Goal: Transaction & Acquisition: Purchase product/service

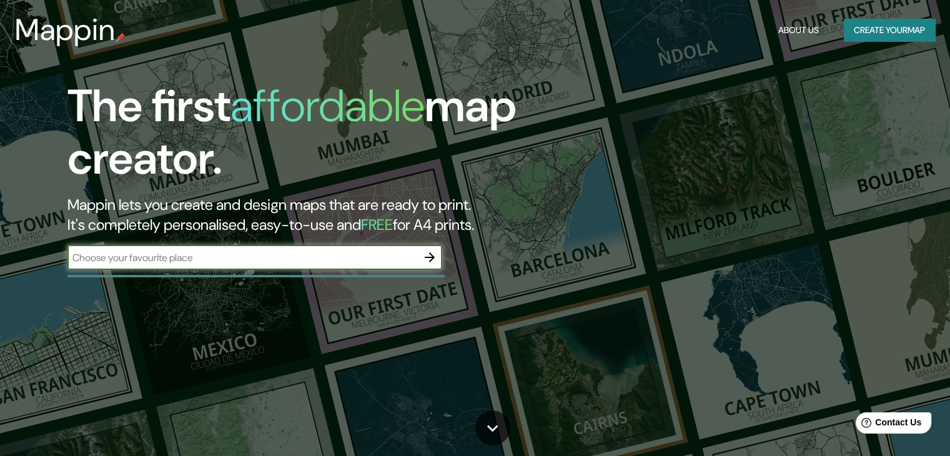
click at [866, 34] on button "Create your map" at bounding box center [889, 30] width 91 height 23
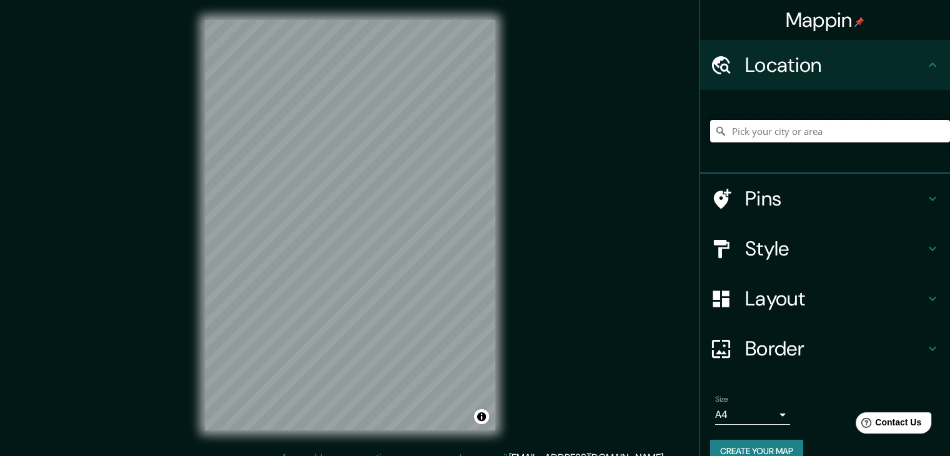
click at [822, 136] on input "Pick your city or area" at bounding box center [830, 131] width 240 height 22
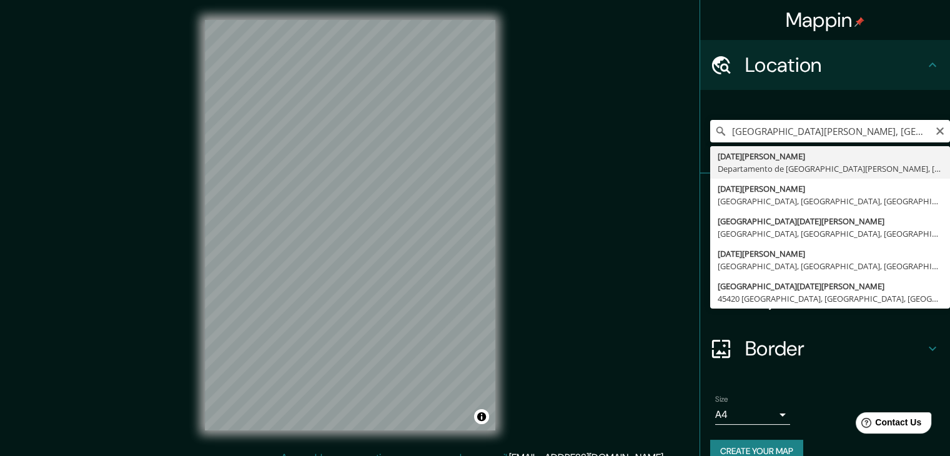
type input "[GEOGRAPHIC_DATA][PERSON_NAME], [GEOGRAPHIC_DATA][DATE][PERSON_NAME], [GEOGRAPH…"
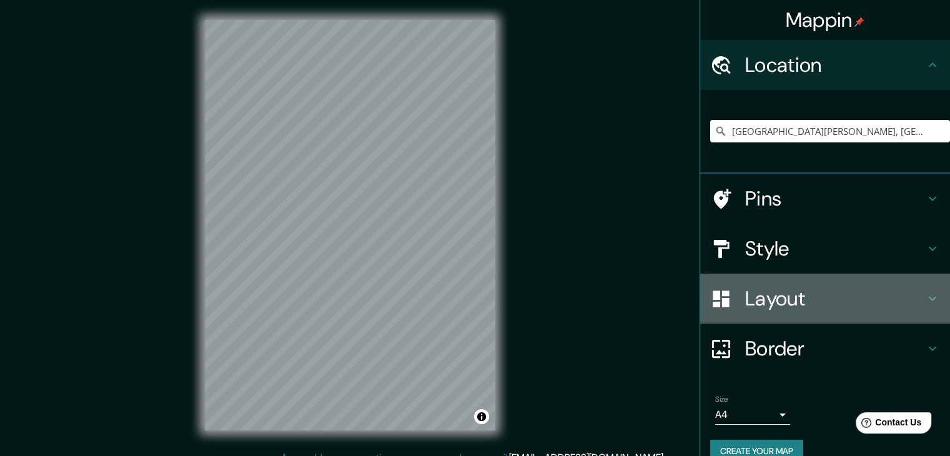
click at [822, 299] on h4 "Layout" at bounding box center [835, 298] width 180 height 25
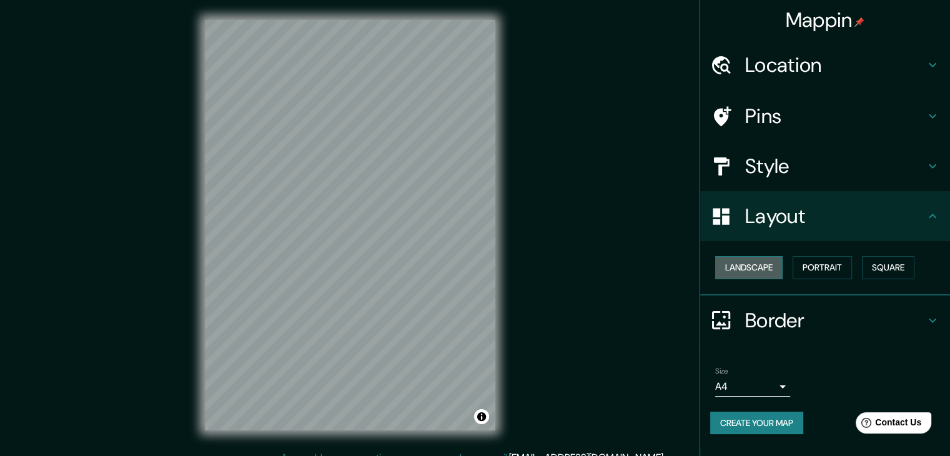
click at [773, 268] on button "Landscape" at bounding box center [748, 267] width 67 height 23
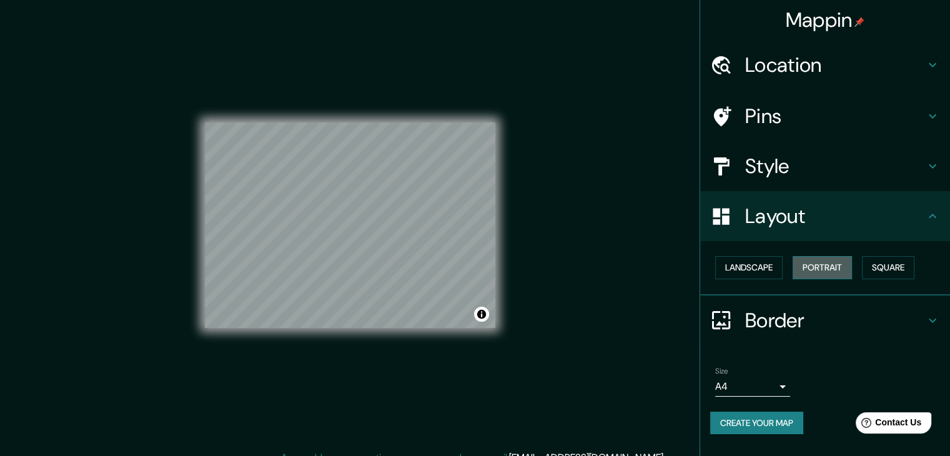
click at [816, 269] on button "Portrait" at bounding box center [822, 267] width 59 height 23
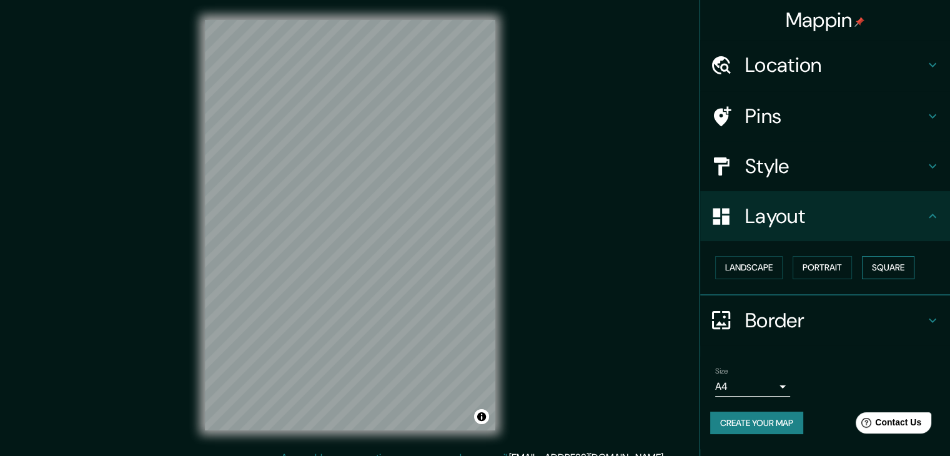
click at [891, 270] on button "Square" at bounding box center [888, 267] width 52 height 23
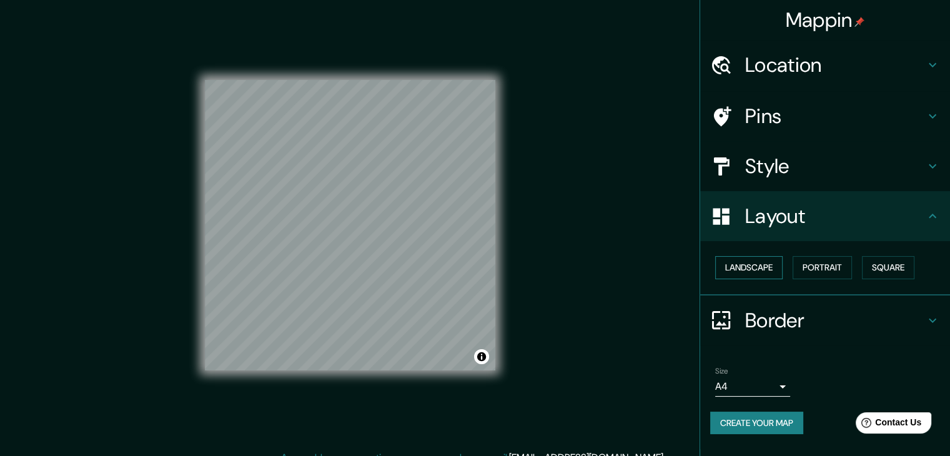
click at [761, 269] on button "Landscape" at bounding box center [748, 267] width 67 height 23
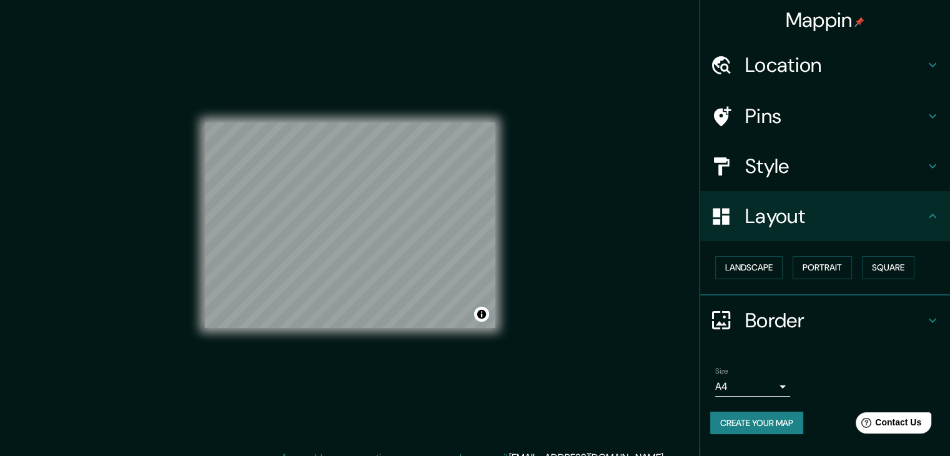
click at [840, 163] on h4 "Style" at bounding box center [835, 166] width 180 height 25
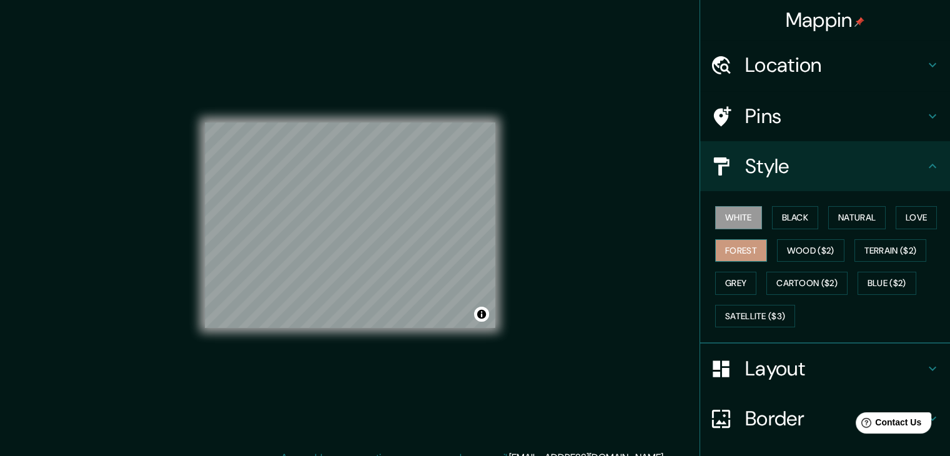
click at [720, 249] on button "Forest" at bounding box center [741, 250] width 52 height 23
click at [864, 219] on button "Natural" at bounding box center [856, 217] width 57 height 23
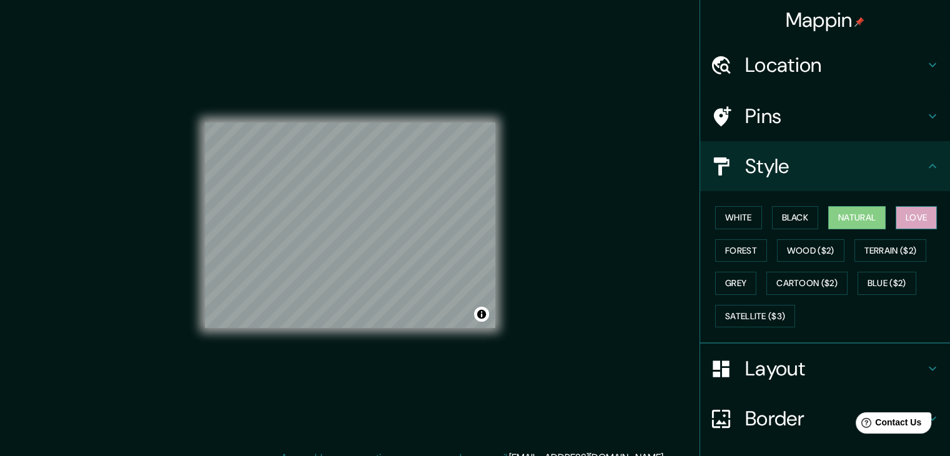
click at [903, 219] on button "Love" at bounding box center [916, 217] width 41 height 23
click at [877, 216] on button "Natural" at bounding box center [856, 217] width 57 height 23
click at [807, 219] on button "Black" at bounding box center [795, 217] width 47 height 23
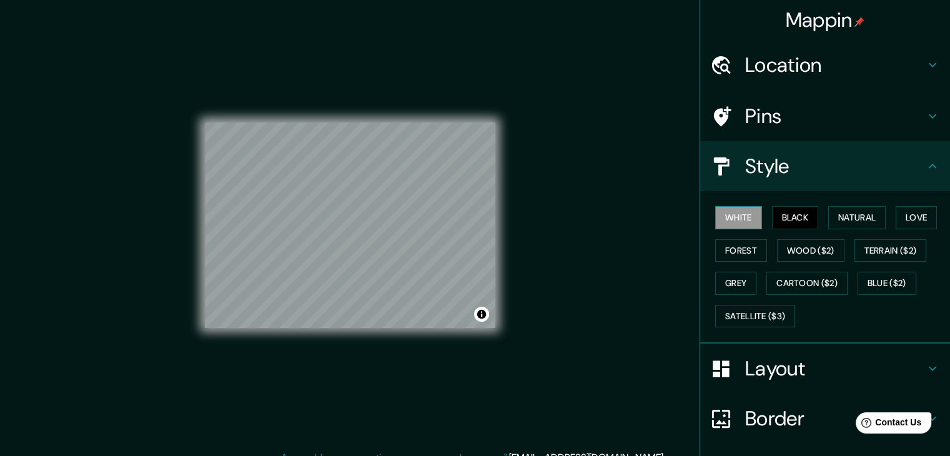
click at [736, 217] on button "White" at bounding box center [738, 217] width 47 height 23
click at [854, 218] on button "Natural" at bounding box center [856, 217] width 57 height 23
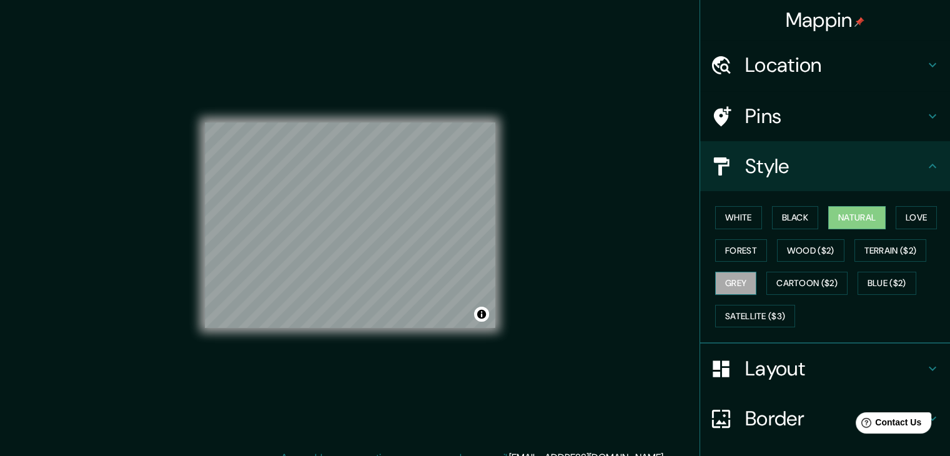
click at [745, 278] on button "Grey" at bounding box center [735, 283] width 41 height 23
click at [850, 216] on button "Natural" at bounding box center [856, 217] width 57 height 23
click at [778, 320] on button "Satellite ($3)" at bounding box center [755, 316] width 80 height 23
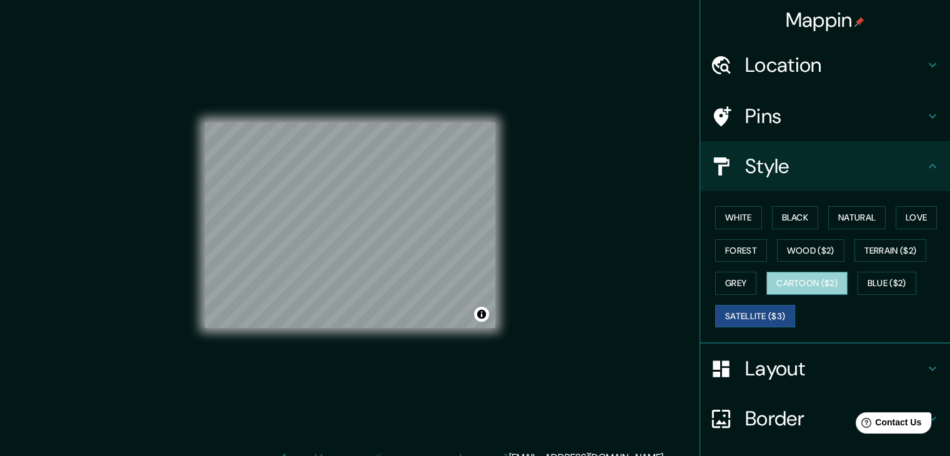
click at [789, 288] on button "Cartoon ($2)" at bounding box center [807, 283] width 81 height 23
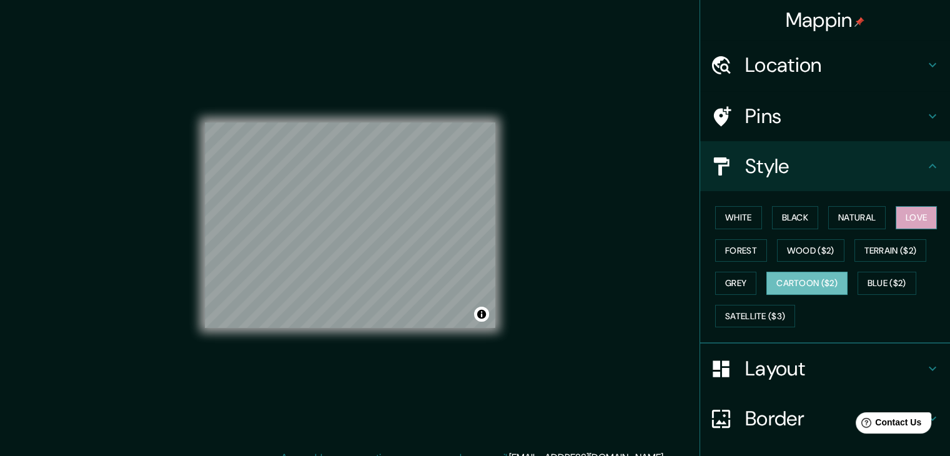
click at [916, 216] on button "Love" at bounding box center [916, 217] width 41 height 23
click at [816, 71] on h4 "Location" at bounding box center [835, 64] width 180 height 25
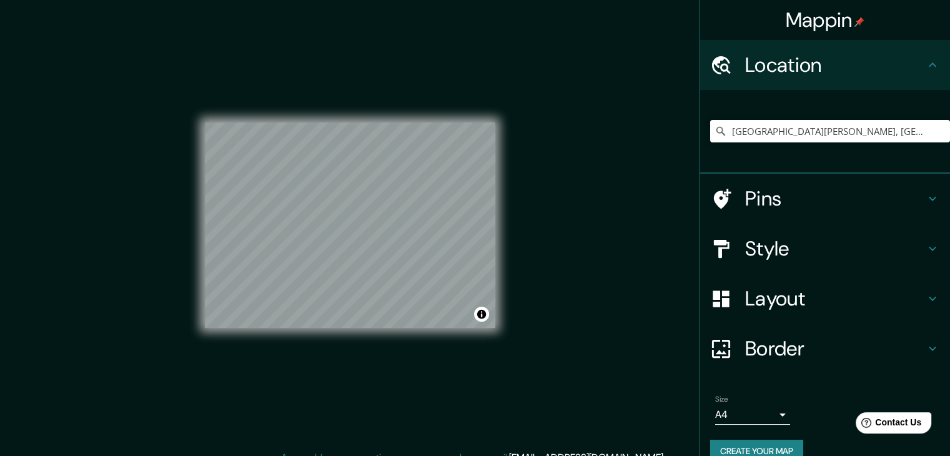
click at [791, 196] on h4 "Pins" at bounding box center [835, 198] width 180 height 25
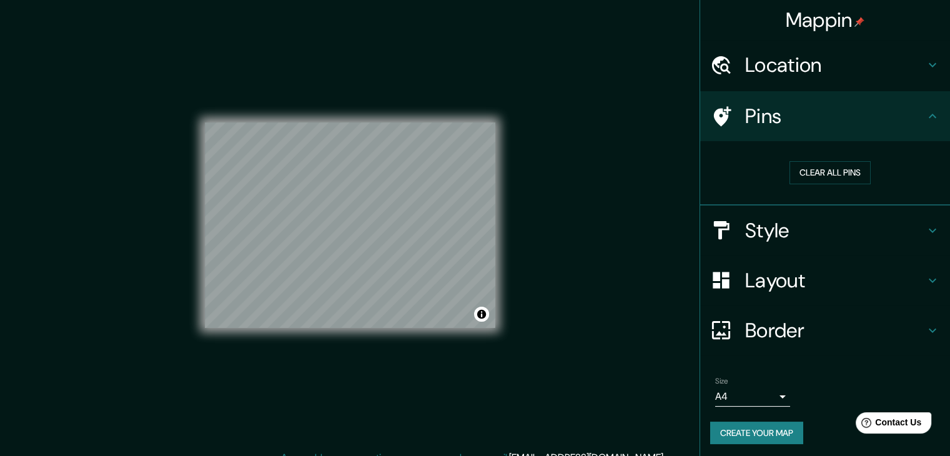
click at [838, 116] on h4 "Pins" at bounding box center [835, 116] width 180 height 25
click at [823, 228] on h4 "Style" at bounding box center [835, 230] width 180 height 25
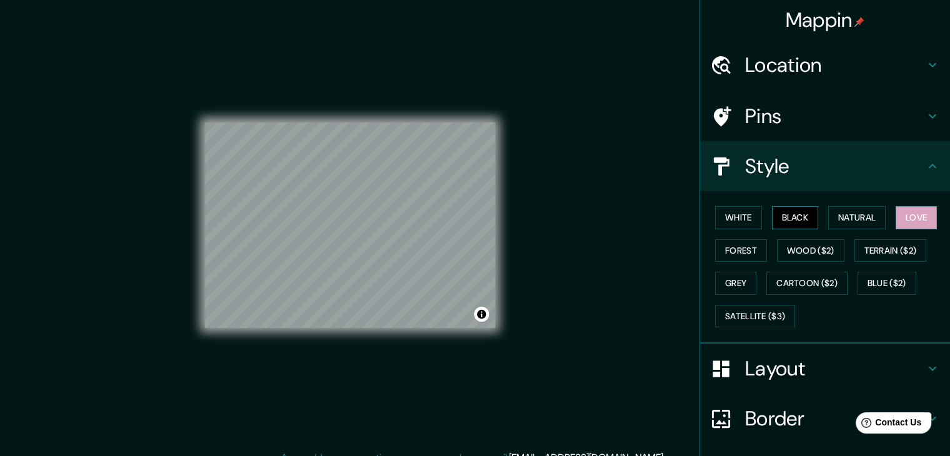
click at [790, 219] on button "Black" at bounding box center [795, 217] width 47 height 23
click at [833, 218] on button "Natural" at bounding box center [856, 217] width 57 height 23
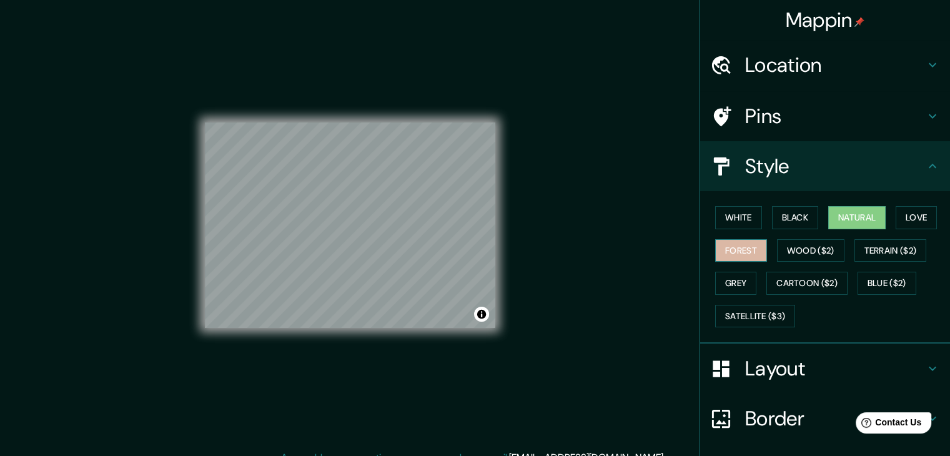
click at [747, 246] on button "Forest" at bounding box center [741, 250] width 52 height 23
click at [785, 219] on button "Black" at bounding box center [795, 217] width 47 height 23
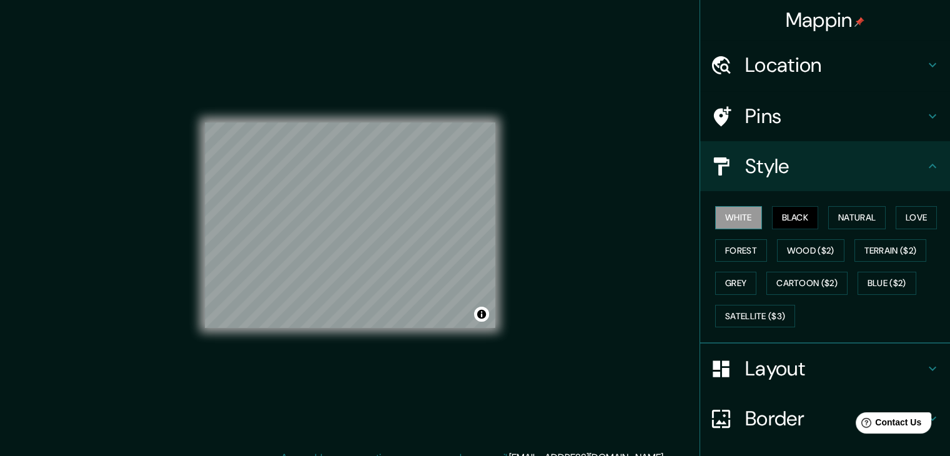
click at [742, 221] on button "White" at bounding box center [738, 217] width 47 height 23
click at [743, 278] on button "Grey" at bounding box center [735, 283] width 41 height 23
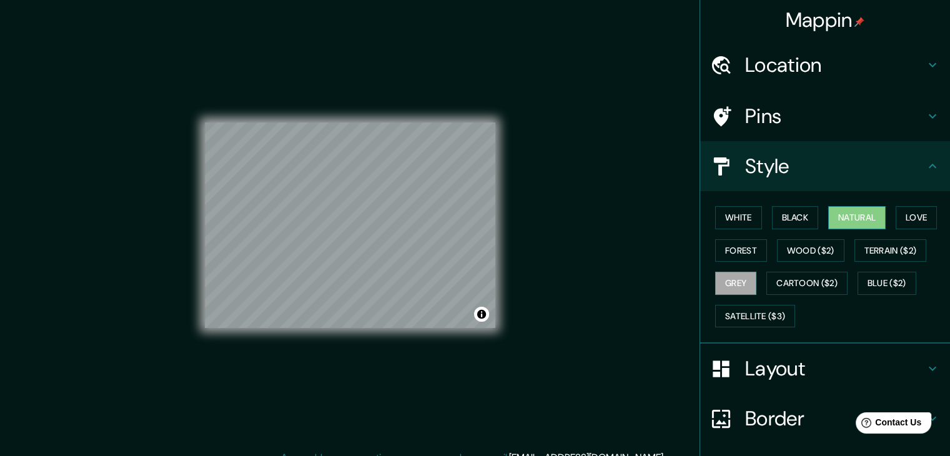
click at [855, 219] on button "Natural" at bounding box center [856, 217] width 57 height 23
click at [896, 216] on button "Love" at bounding box center [916, 217] width 41 height 23
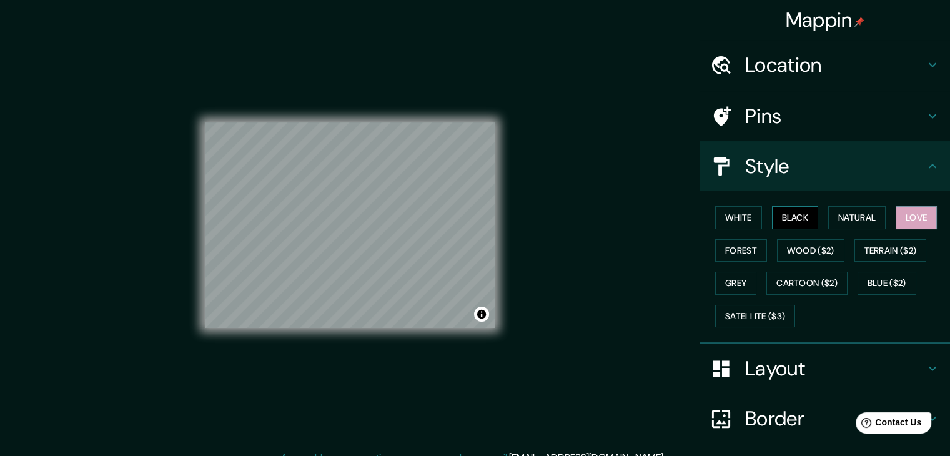
click at [790, 221] on button "Black" at bounding box center [795, 217] width 47 height 23
click at [736, 215] on button "White" at bounding box center [738, 217] width 47 height 23
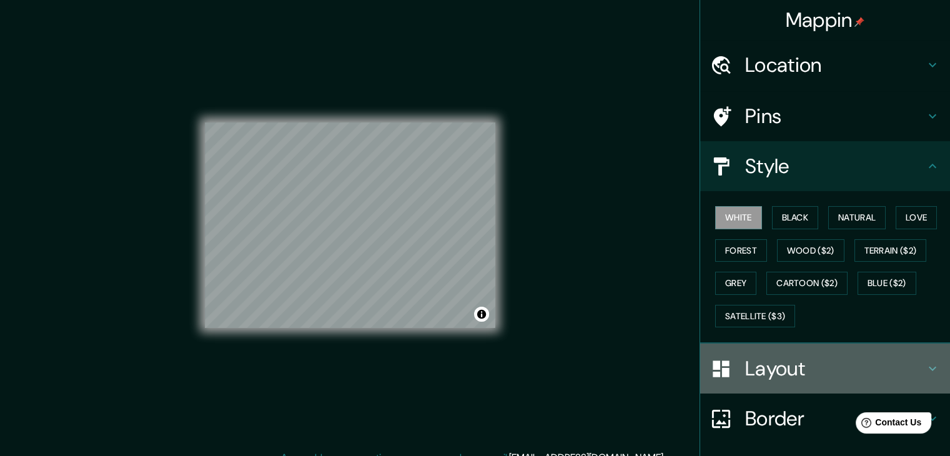
click at [826, 365] on h4 "Layout" at bounding box center [835, 368] width 180 height 25
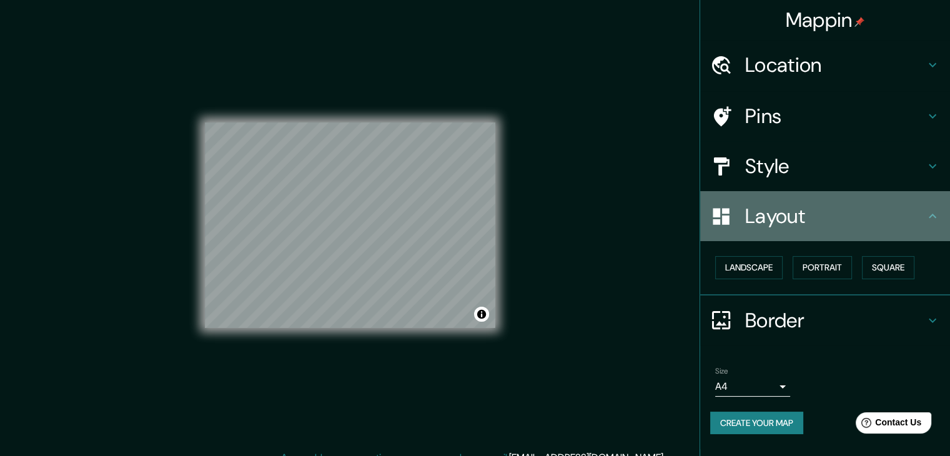
click at [827, 218] on h4 "Layout" at bounding box center [835, 216] width 180 height 25
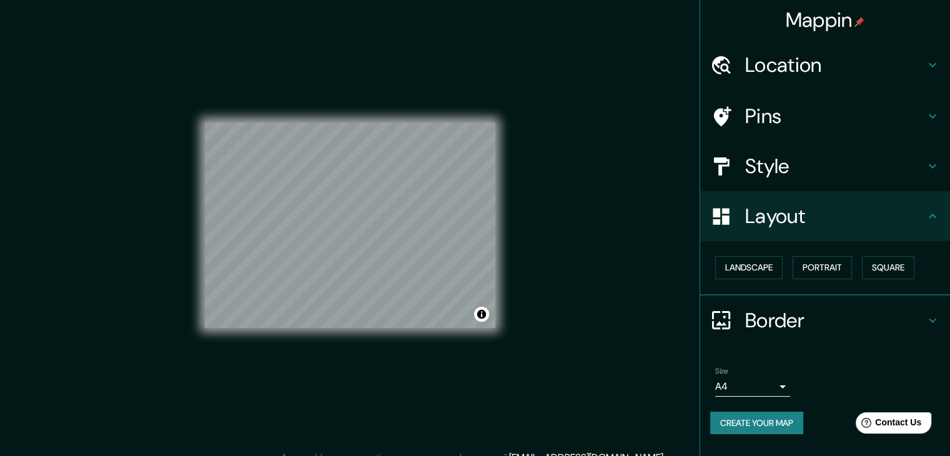
click at [820, 322] on h4 "Border" at bounding box center [835, 320] width 180 height 25
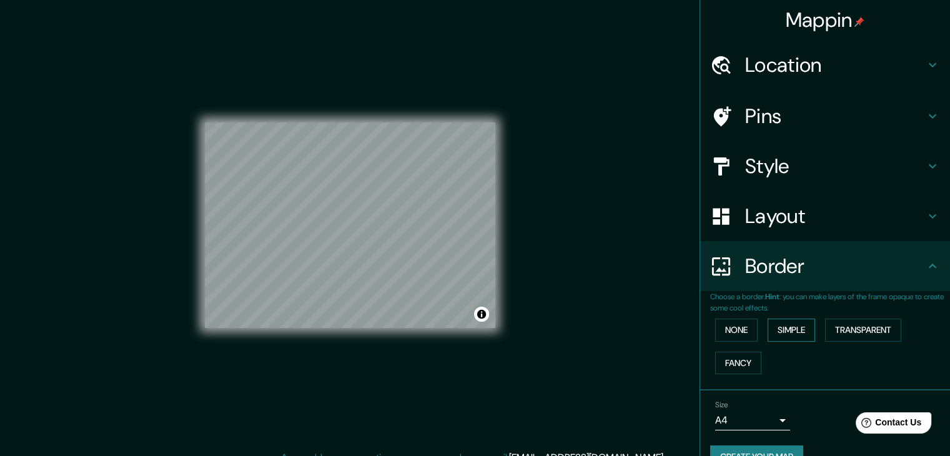
click at [792, 328] on button "Simple" at bounding box center [791, 330] width 47 height 23
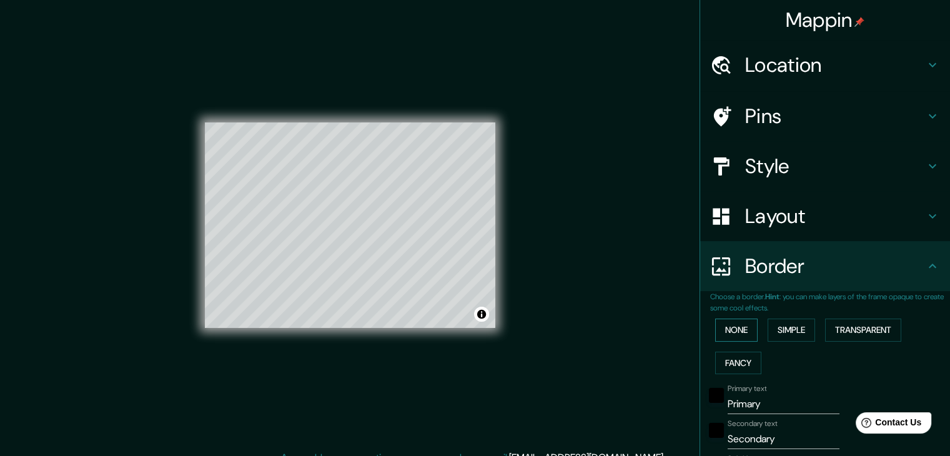
click at [747, 328] on button "None" at bounding box center [736, 330] width 42 height 23
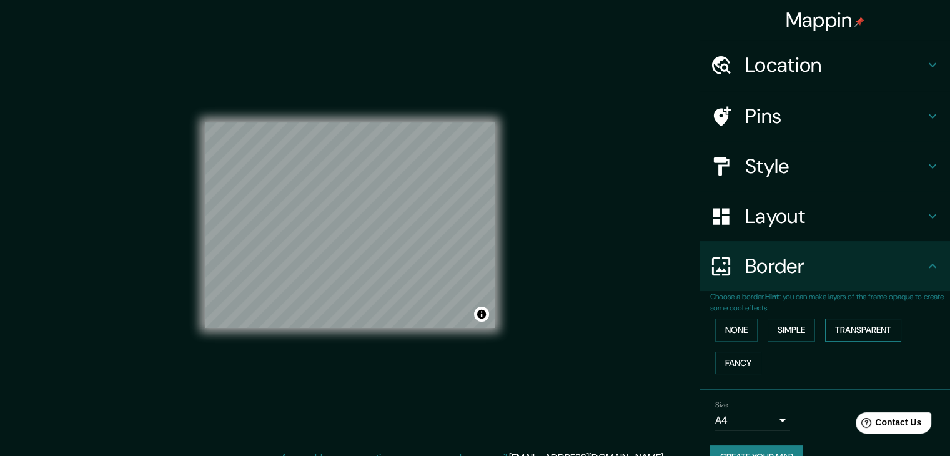
click at [850, 333] on button "Transparent" at bounding box center [863, 330] width 76 height 23
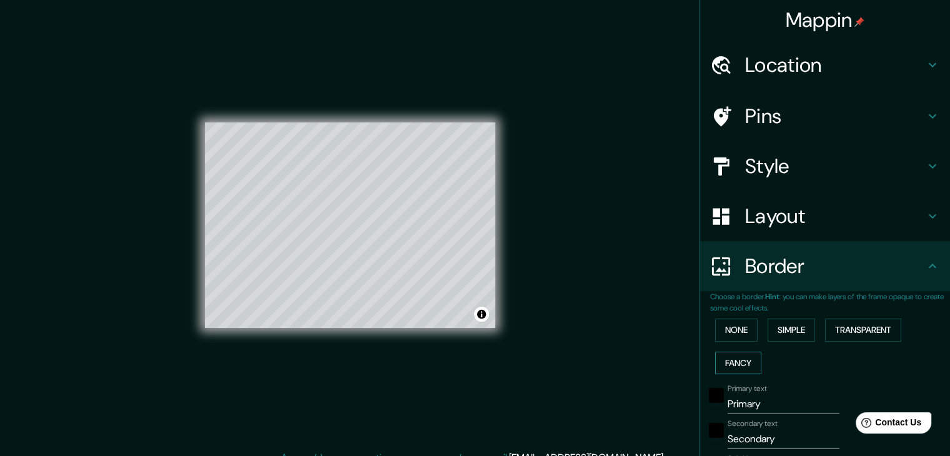
click at [741, 358] on button "Fancy" at bounding box center [738, 363] width 46 height 23
click at [721, 327] on button "None" at bounding box center [736, 330] width 42 height 23
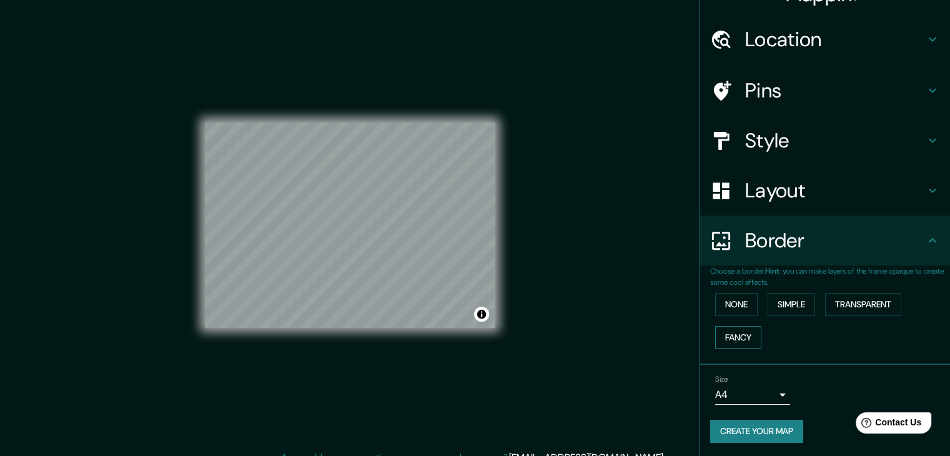
scroll to position [26, 0]
click at [861, 300] on button "Transparent" at bounding box center [863, 303] width 76 height 23
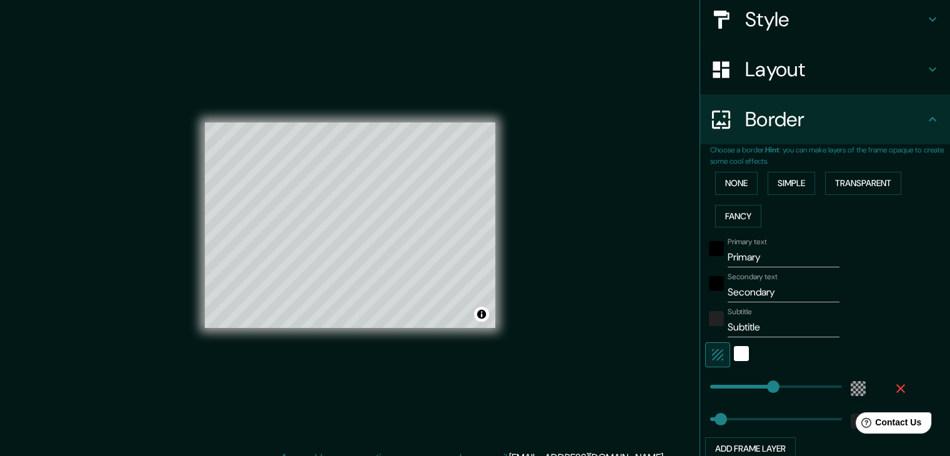
scroll to position [151, 0]
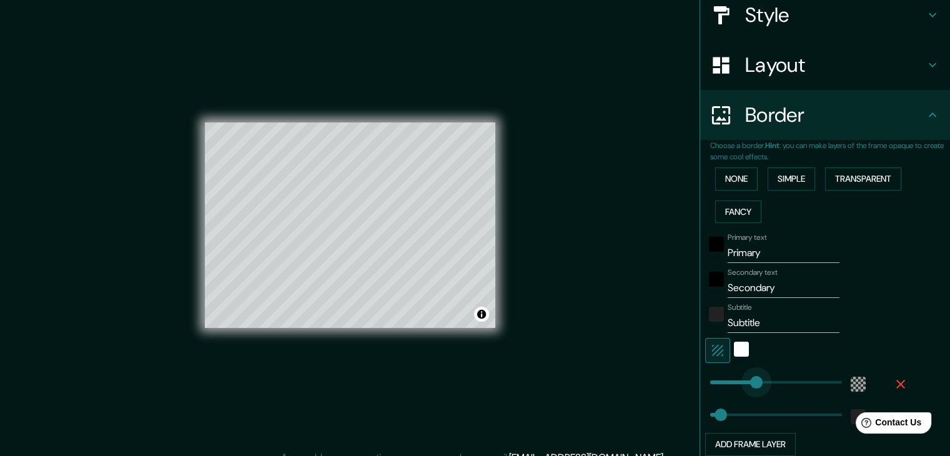
type input "142"
drag, startPoint x: 768, startPoint y: 382, endPoint x: 741, endPoint y: 378, distance: 27.7
type input "37"
type input "34"
drag, startPoint x: 738, startPoint y: 383, endPoint x: 710, endPoint y: 377, distance: 28.1
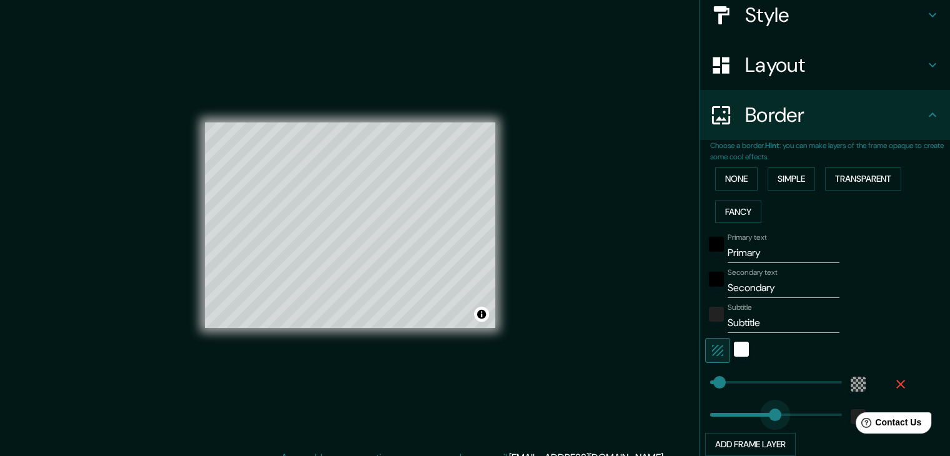
type input "330"
drag, startPoint x: 709, startPoint y: 414, endPoint x: 794, endPoint y: 420, distance: 85.2
type input "14"
drag, startPoint x: 794, startPoint y: 420, endPoint x: 705, endPoint y: 415, distance: 89.5
type input "27"
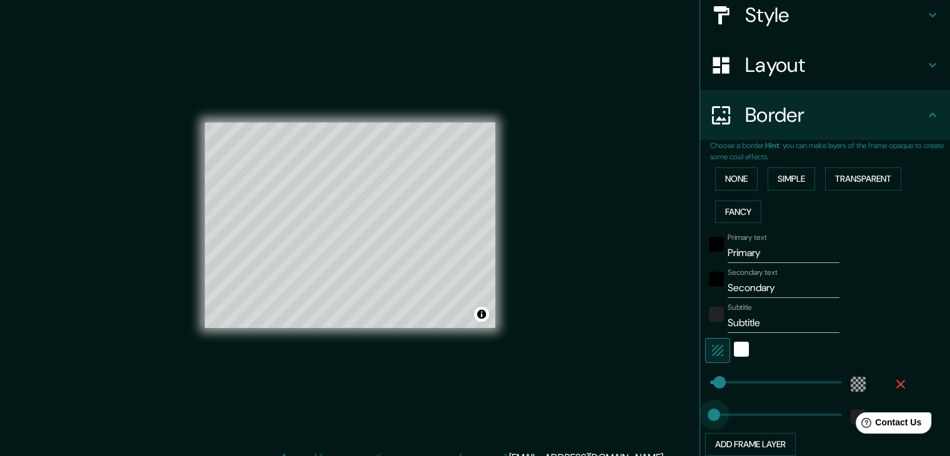
drag, startPoint x: 703, startPoint y: 412, endPoint x: 709, endPoint y: 412, distance: 6.3
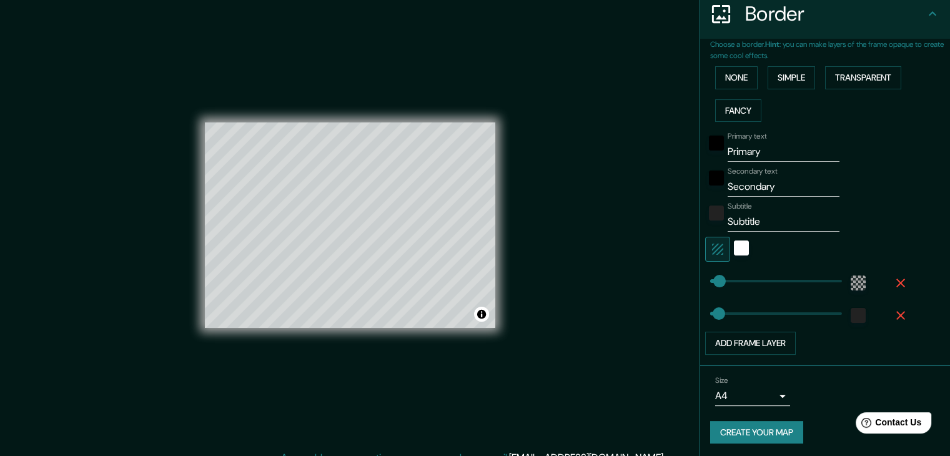
scroll to position [253, 0]
drag, startPoint x: 771, startPoint y: 154, endPoint x: 687, endPoint y: 157, distance: 83.8
click at [687, 157] on div "Mappin Location [GEOGRAPHIC_DATA][PERSON_NAME], [GEOGRAPHIC_DATA][DATE][PERSON_…" at bounding box center [475, 235] width 950 height 470
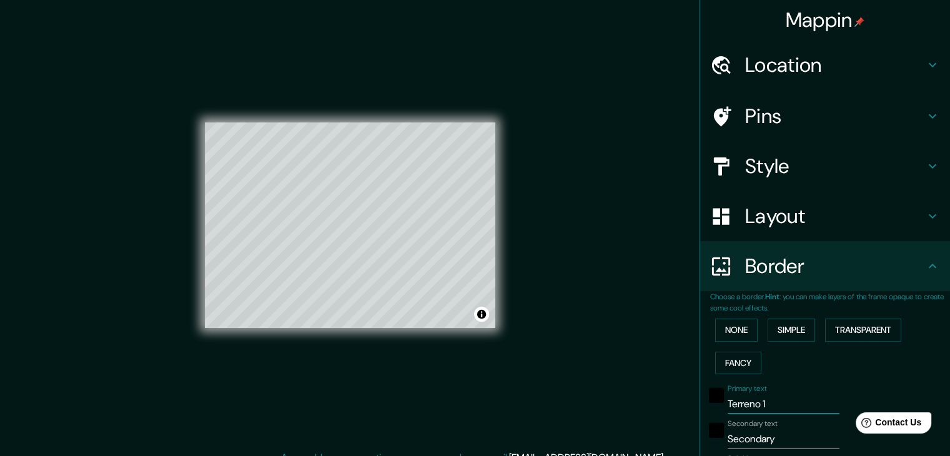
scroll to position [0, 0]
type input "Terreno 1"
click at [790, 56] on h4 "Location" at bounding box center [835, 64] width 180 height 25
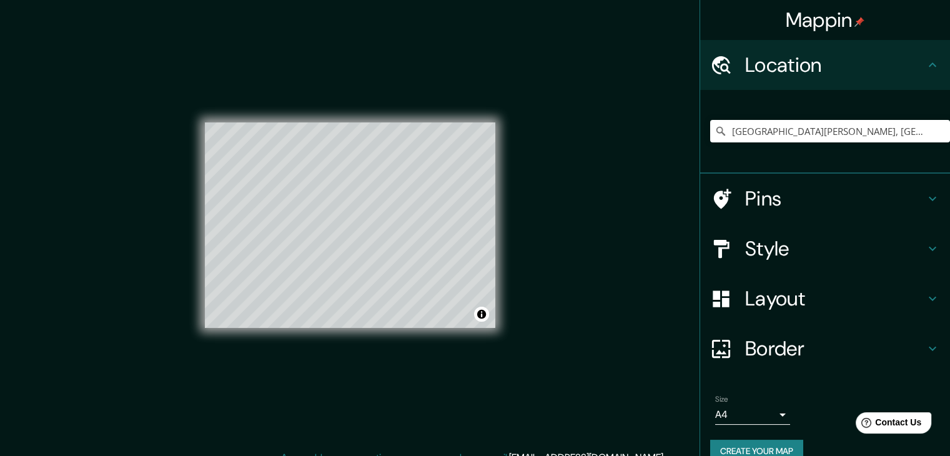
click at [775, 183] on div "Pins" at bounding box center [825, 199] width 250 height 50
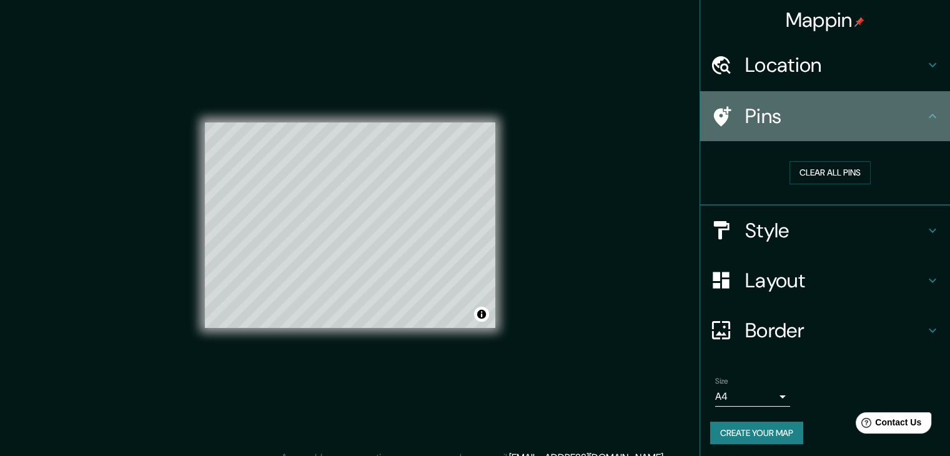
click at [771, 114] on h4 "Pins" at bounding box center [835, 116] width 180 height 25
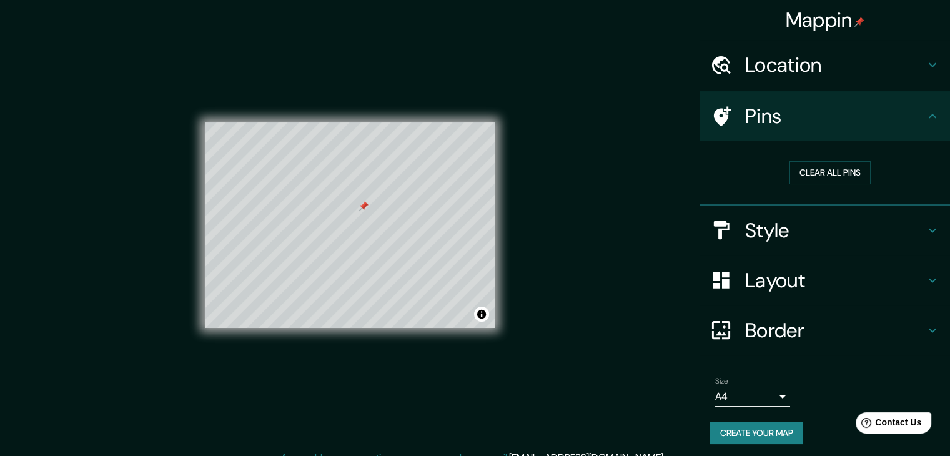
click at [362, 207] on div at bounding box center [364, 206] width 10 height 10
click at [794, 241] on h4 "Style" at bounding box center [835, 230] width 180 height 25
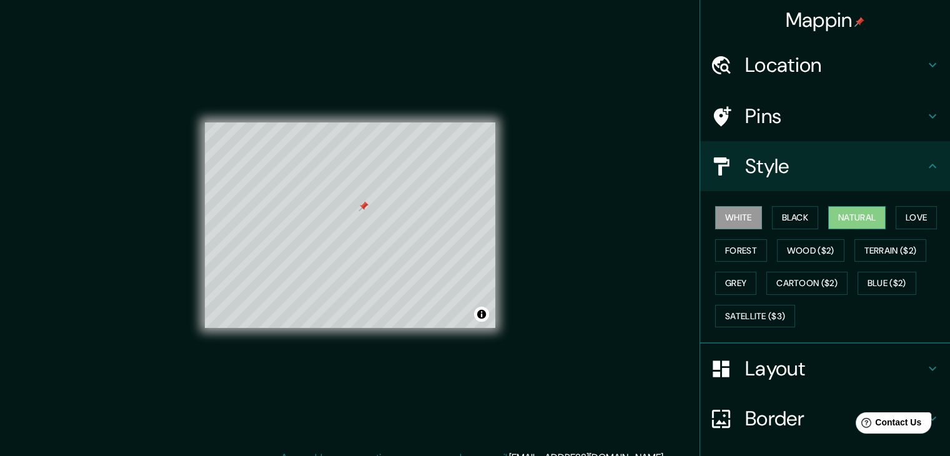
click at [840, 221] on button "Natural" at bounding box center [856, 217] width 57 height 23
click at [900, 217] on button "Love" at bounding box center [916, 217] width 41 height 23
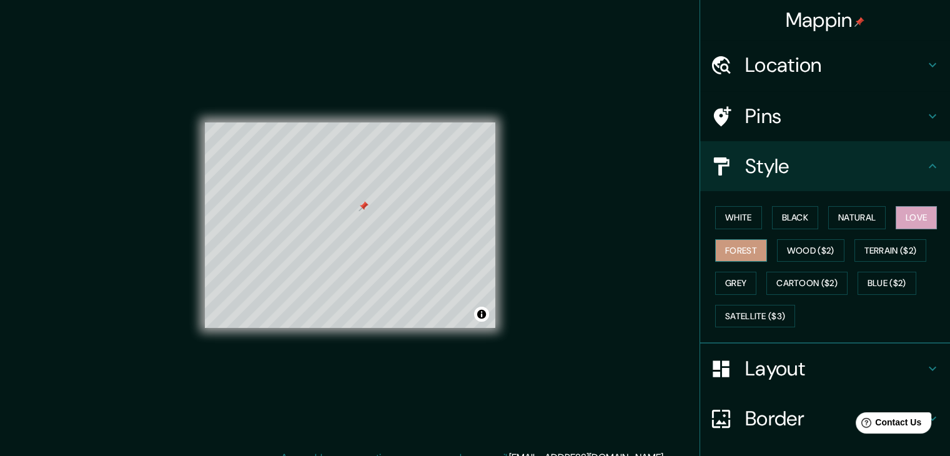
click at [734, 246] on button "Forest" at bounding box center [741, 250] width 52 height 23
click at [786, 214] on button "Black" at bounding box center [795, 217] width 47 height 23
click at [911, 222] on button "Love" at bounding box center [916, 217] width 41 height 23
click at [861, 223] on button "Natural" at bounding box center [856, 217] width 57 height 23
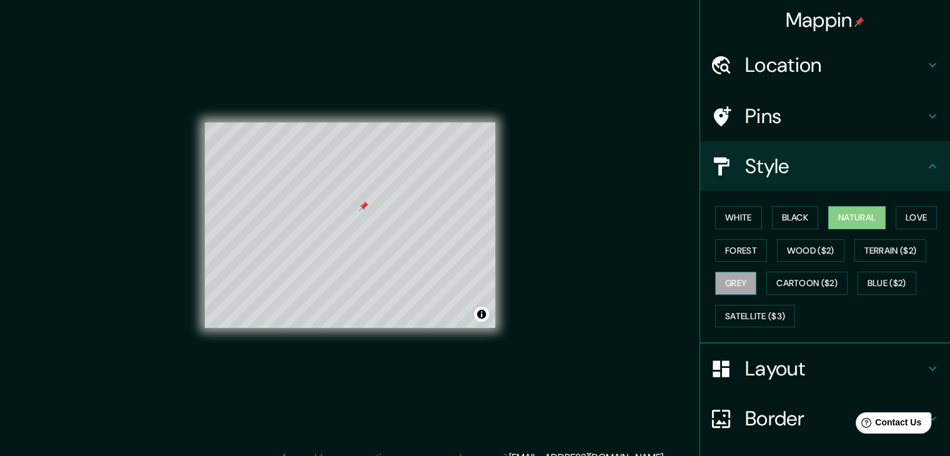
click at [727, 281] on button "Grey" at bounding box center [735, 283] width 41 height 23
click at [841, 222] on button "Natural" at bounding box center [856, 217] width 57 height 23
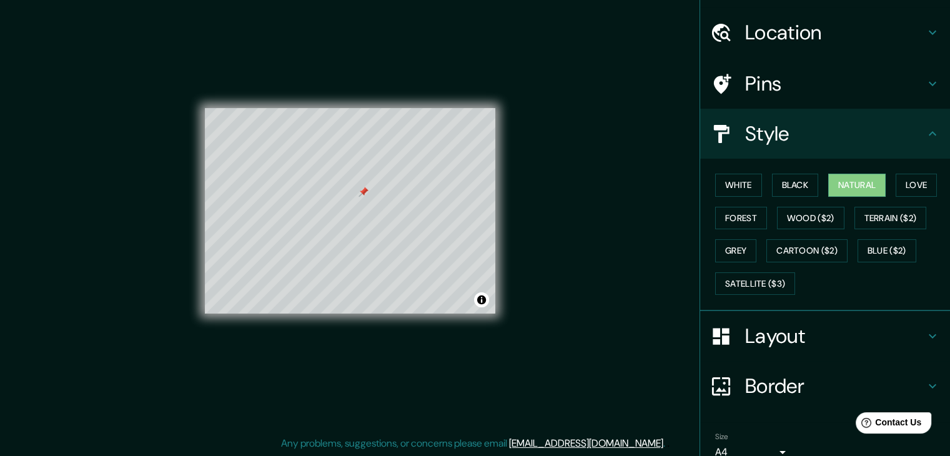
scroll to position [90, 0]
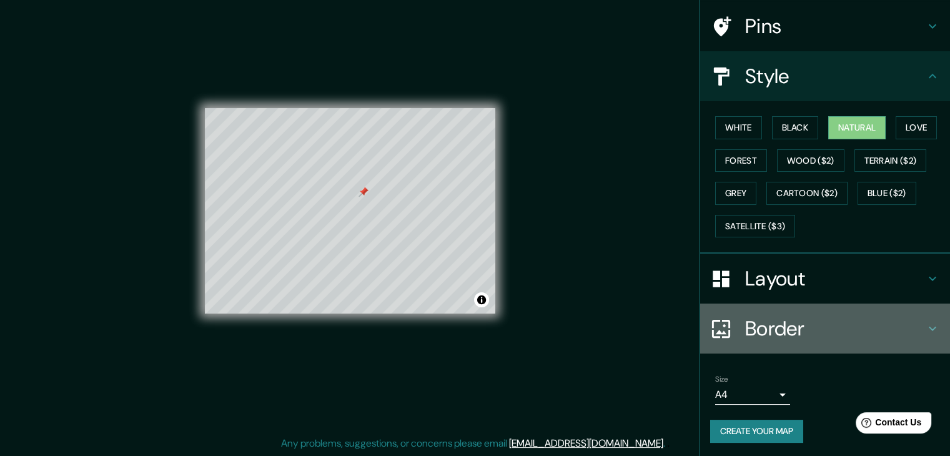
click at [793, 320] on h4 "Border" at bounding box center [835, 328] width 180 height 25
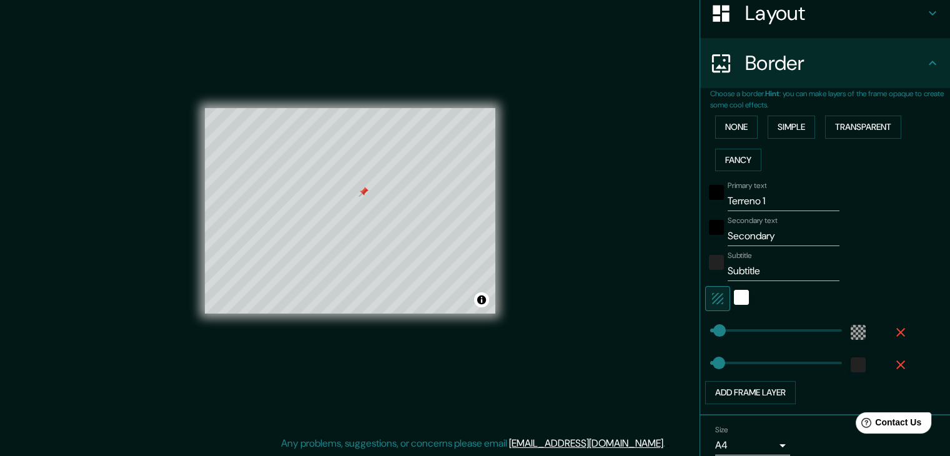
scroll to position [215, 0]
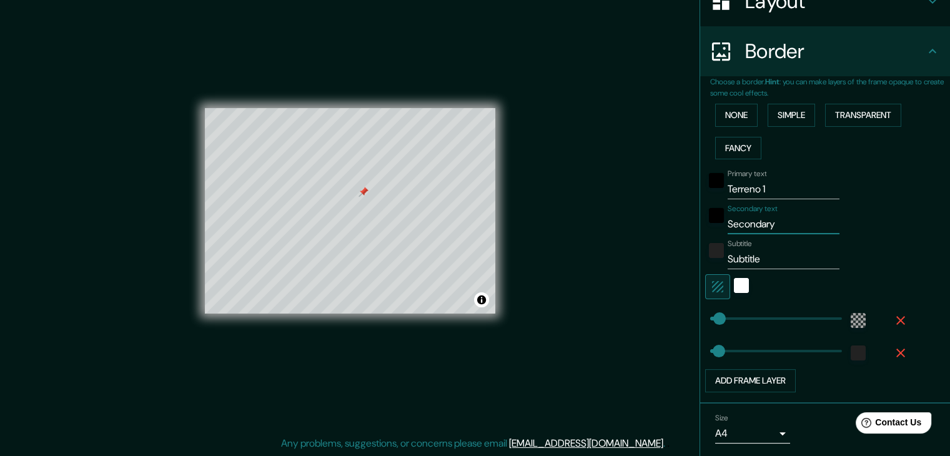
drag, startPoint x: 782, startPoint y: 228, endPoint x: 682, endPoint y: 228, distance: 99.3
click at [682, 228] on div "Mappin Location [GEOGRAPHIC_DATA][PERSON_NAME], [GEOGRAPHIC_DATA][DATE][PERSON_…" at bounding box center [475, 221] width 950 height 470
click at [776, 253] on input "Subtitle" at bounding box center [784, 259] width 112 height 20
drag, startPoint x: 777, startPoint y: 258, endPoint x: 715, endPoint y: 259, distance: 62.5
click at [715, 259] on div "Subtitle Subtitle" at bounding box center [807, 254] width 205 height 30
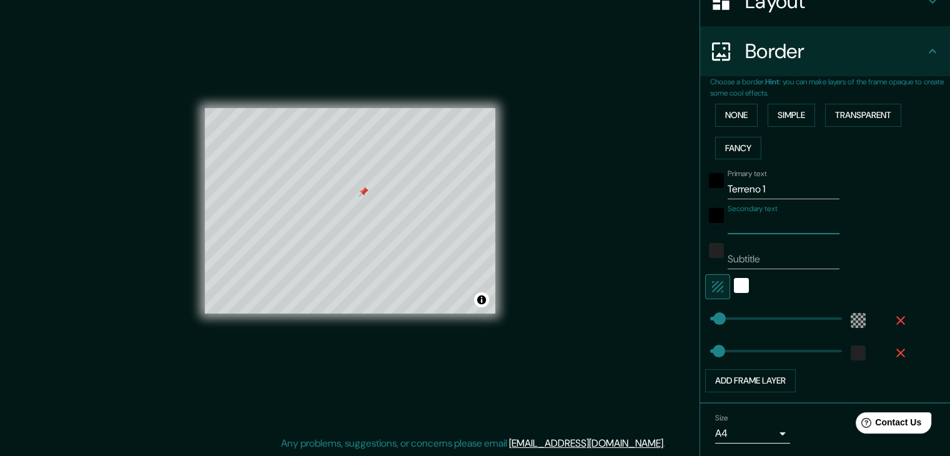
click at [779, 225] on input "Secondary text" at bounding box center [784, 224] width 112 height 20
drag, startPoint x: 767, startPoint y: 226, endPoint x: 715, endPoint y: 226, distance: 51.2
click at [715, 226] on div "Secondary text [PERSON_NAME]" at bounding box center [807, 219] width 205 height 30
type input "Terreno"
click at [485, 298] on button "Toggle attribution" at bounding box center [481, 299] width 15 height 15
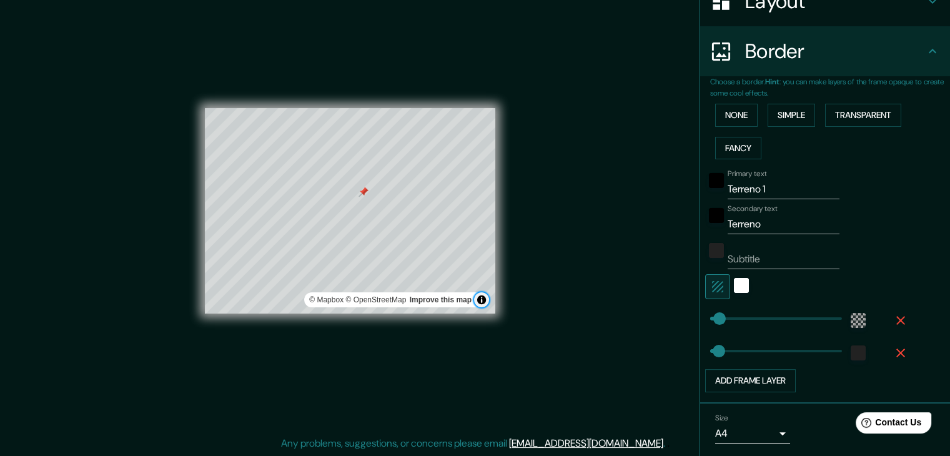
click at [484, 298] on button "Toggle attribution" at bounding box center [481, 299] width 15 height 15
click at [753, 256] on input "Subtitle" at bounding box center [784, 259] width 112 height 20
type input "Para Biblioteca"
click at [741, 221] on input "Terreno" at bounding box center [784, 224] width 112 height 20
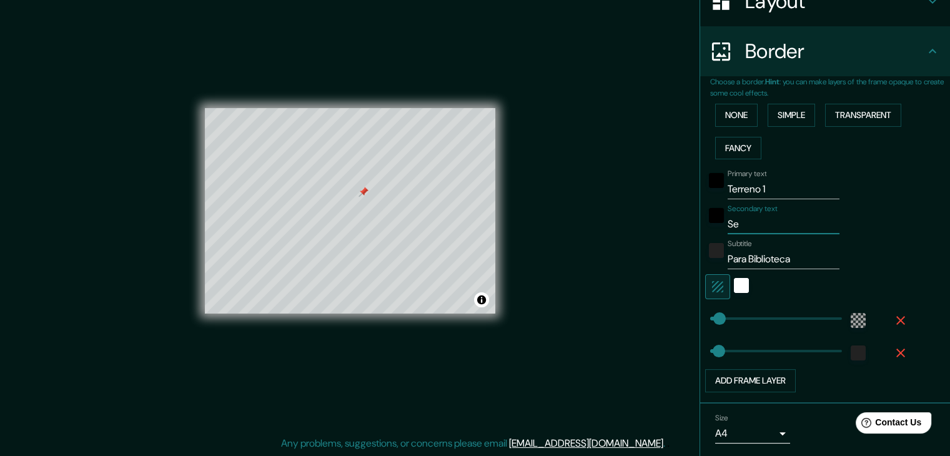
type input "S"
click at [728, 258] on input "Para Biblioteca" at bounding box center [784, 259] width 112 height 20
click at [728, 256] on input "Para Biblioteca" at bounding box center [784, 259] width 112 height 20
click at [734, 289] on div "white" at bounding box center [741, 285] width 15 height 15
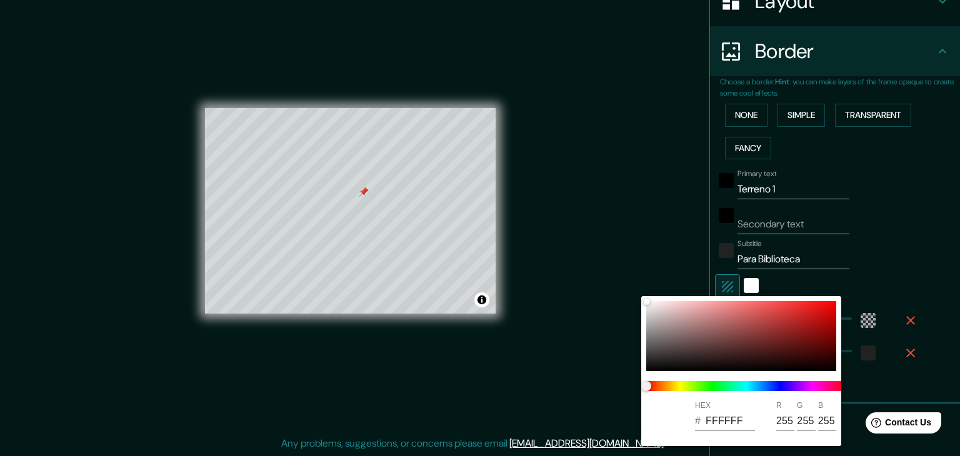
click at [733, 284] on div at bounding box center [480, 228] width 960 height 456
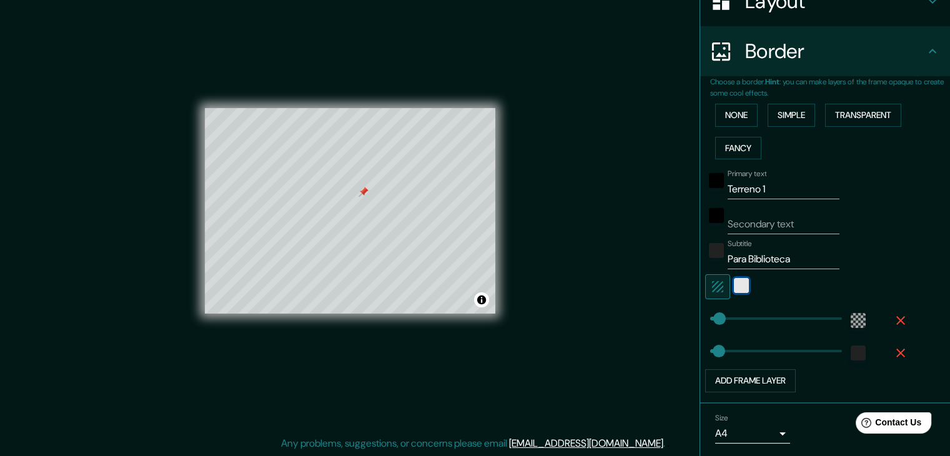
click at [735, 285] on div "white" at bounding box center [741, 285] width 15 height 15
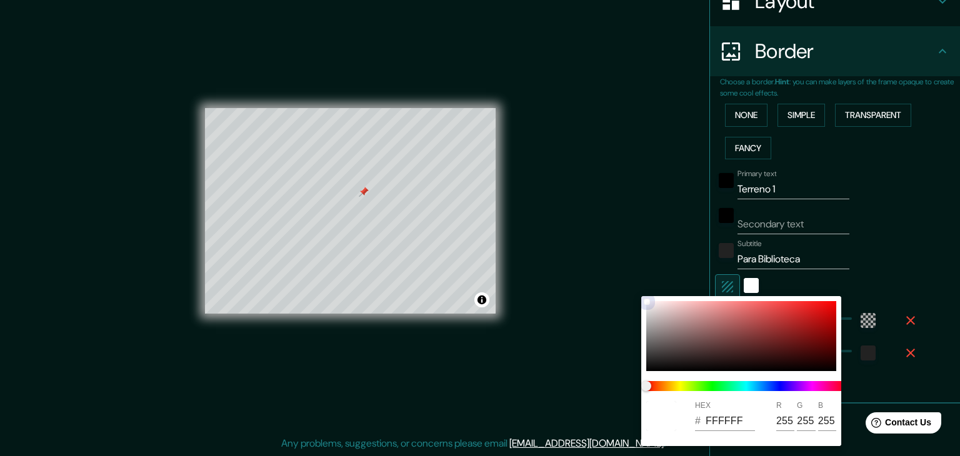
click at [728, 314] on div at bounding box center [741, 336] width 190 height 70
type input "CF7575"
type input "207"
type input "117"
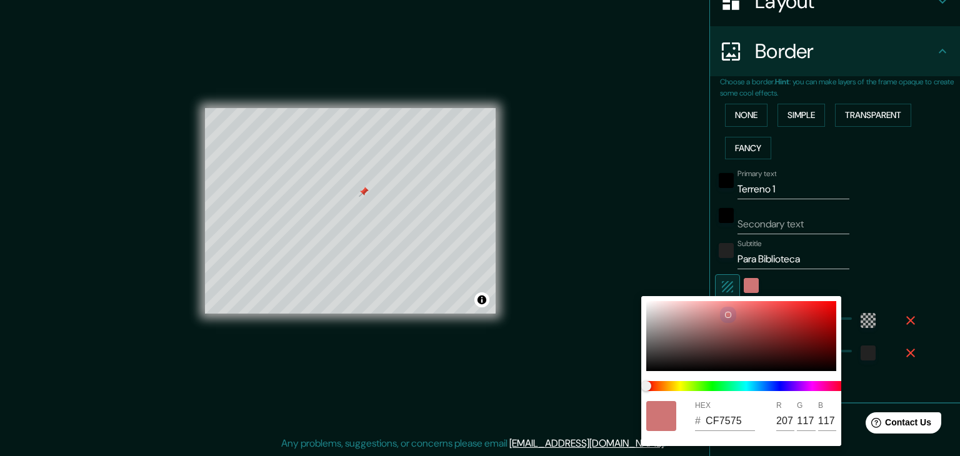
type input "7A6D6D"
type input "122"
type input "109"
drag, startPoint x: 688, startPoint y: 337, endPoint x: 632, endPoint y: 297, distance: 69.5
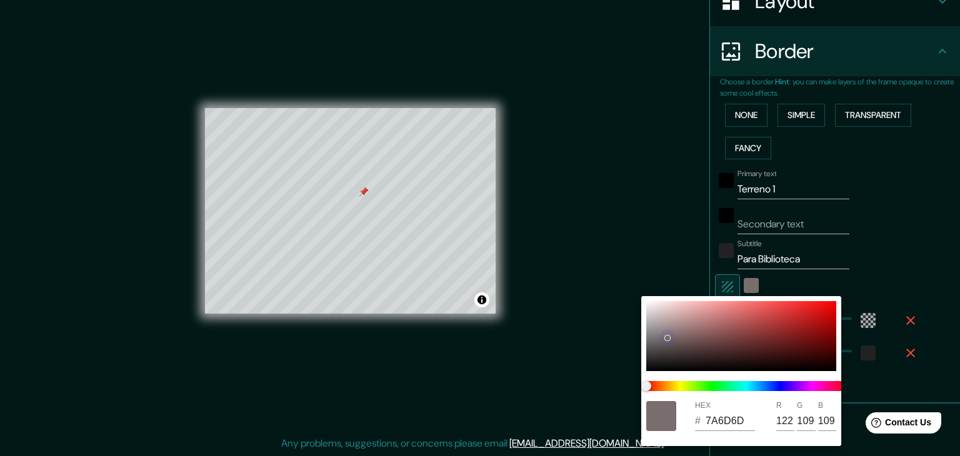
click at [632, 297] on div "HEX # 7A6D6D R 122 G 109 B 109" at bounding box center [480, 228] width 960 height 456
click at [646, 313] on div at bounding box center [741, 336] width 190 height 70
type input "D2D2D2"
type input "210"
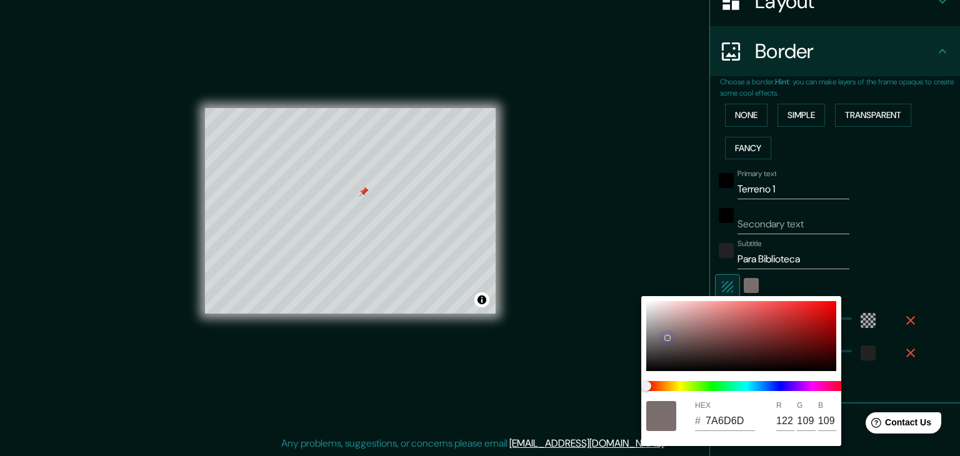
type input "210"
type input "C6C6C6"
type input "198"
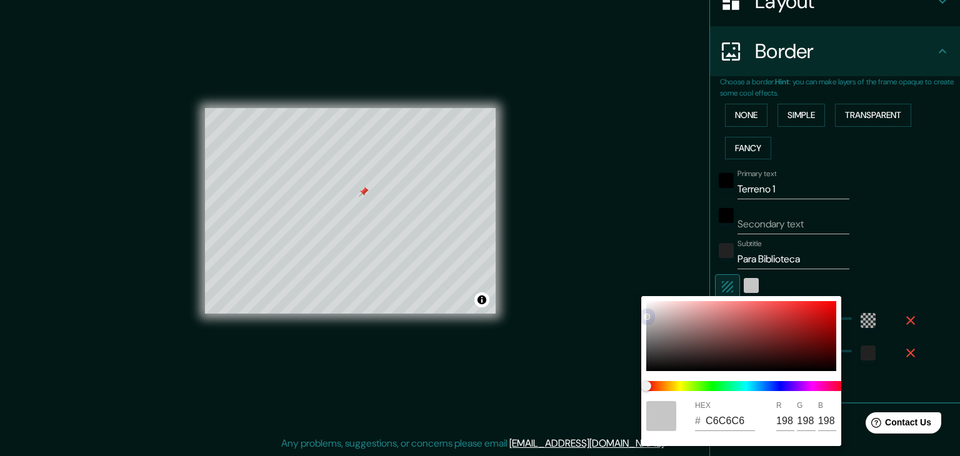
drag, startPoint x: 645, startPoint y: 320, endPoint x: 645, endPoint y: 327, distance: 6.9
click at [645, 327] on div "HEX # C6C6C6 R 198 G 198 B 198" at bounding box center [741, 371] width 200 height 150
click at [645, 324] on div "HEX # C6C6C6 R 198 G 198 B 198" at bounding box center [741, 371] width 200 height 150
click at [650, 309] on div at bounding box center [741, 336] width 190 height 70
type input "E4DFDF"
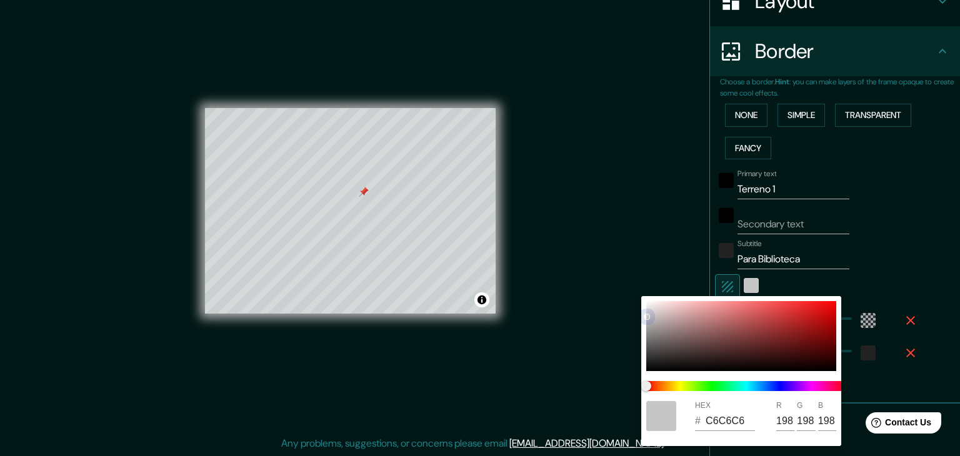
type input "228"
type input "223"
type input "E4E4E4"
type input "228"
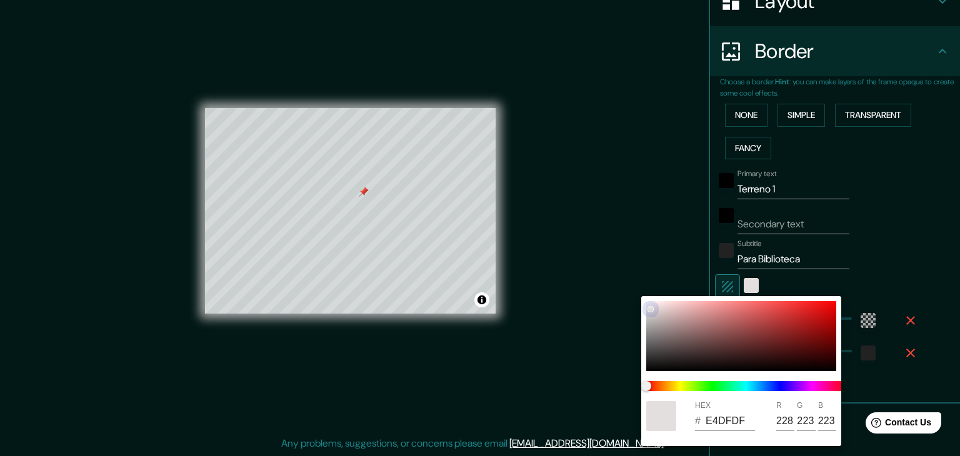
type input "228"
click at [643, 309] on div at bounding box center [646, 309] width 6 height 6
click at [766, 285] on div at bounding box center [480, 228] width 960 height 456
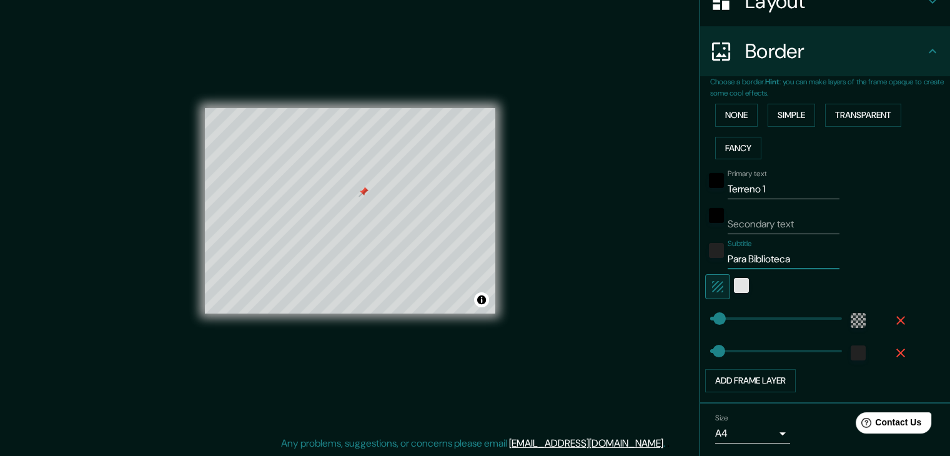
click at [793, 266] on input "Para Biblioteca" at bounding box center [784, 259] width 112 height 20
click at [728, 261] on input "Para Biblioteca" at bounding box center [784, 259] width 112 height 20
type input "Selección de terreno para Biblioteca"
click at [859, 262] on div "Subtitle Selección de terreno para Biblioteca" at bounding box center [807, 254] width 205 height 30
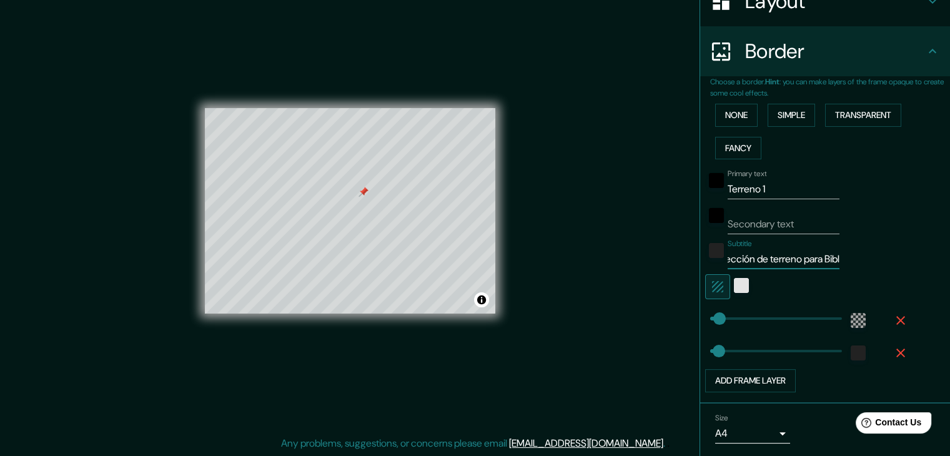
scroll to position [0, 0]
click at [759, 385] on button "Add frame layer" at bounding box center [750, 380] width 91 height 23
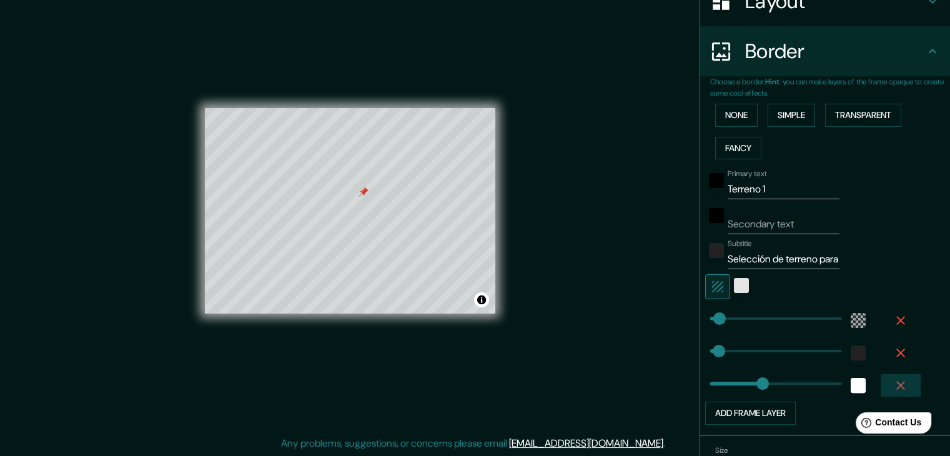
click at [893, 380] on icon "button" at bounding box center [900, 385] width 15 height 15
click at [896, 354] on icon "button" at bounding box center [900, 353] width 9 height 9
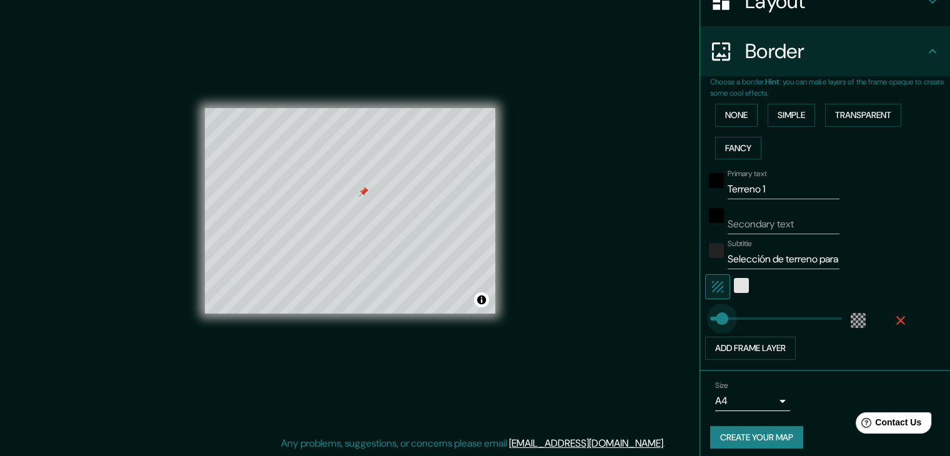
type input "0"
drag, startPoint x: 712, startPoint y: 320, endPoint x: 688, endPoint y: 322, distance: 23.8
type input "275"
drag, startPoint x: 705, startPoint y: 317, endPoint x: 778, endPoint y: 324, distance: 74.0
type input "140"
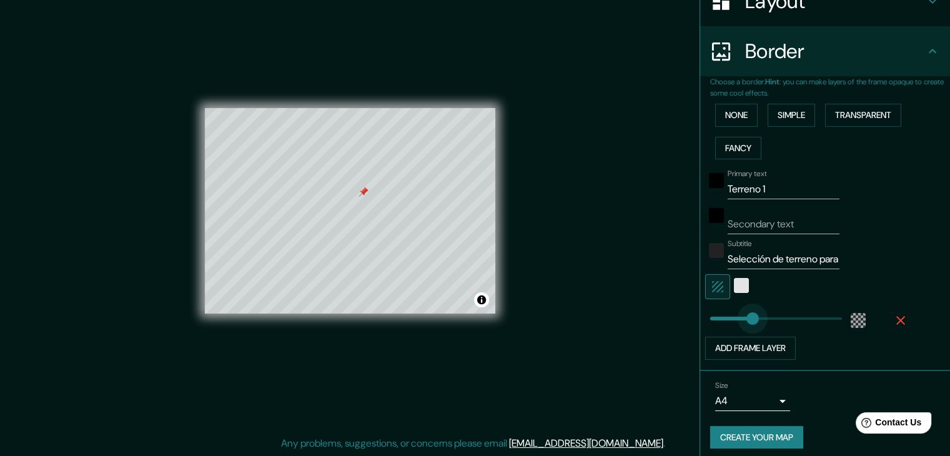
drag, startPoint x: 777, startPoint y: 324, endPoint x: 740, endPoint y: 323, distance: 36.9
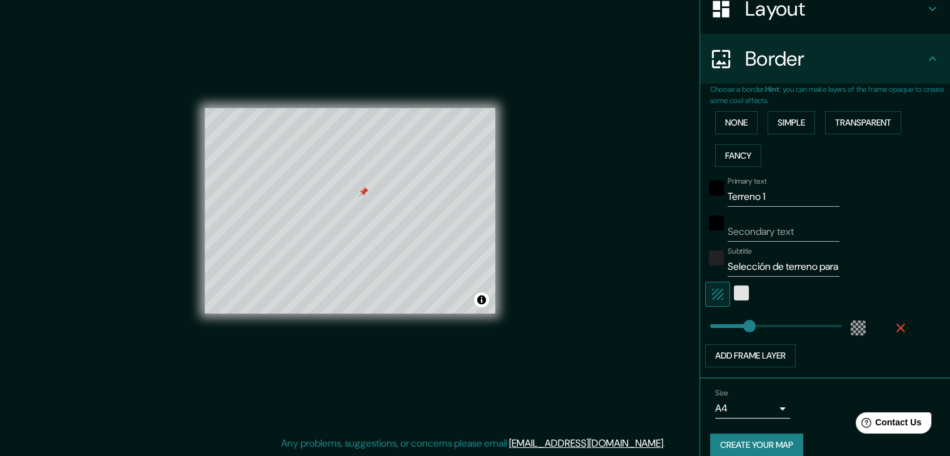
scroll to position [221, 0]
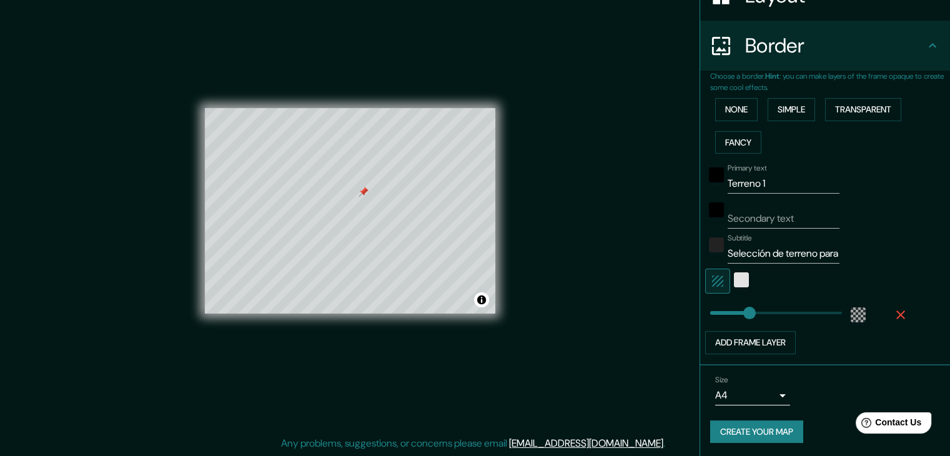
type input "138"
drag, startPoint x: 783, startPoint y: 185, endPoint x: 695, endPoint y: 185, distance: 88.1
click at [700, 185] on div "Choose a border. Hint : you can make layers of the frame opaque to create some …" at bounding box center [825, 218] width 250 height 295
click at [823, 253] on input "Selección de terreno para Biblioteca" at bounding box center [784, 254] width 112 height 20
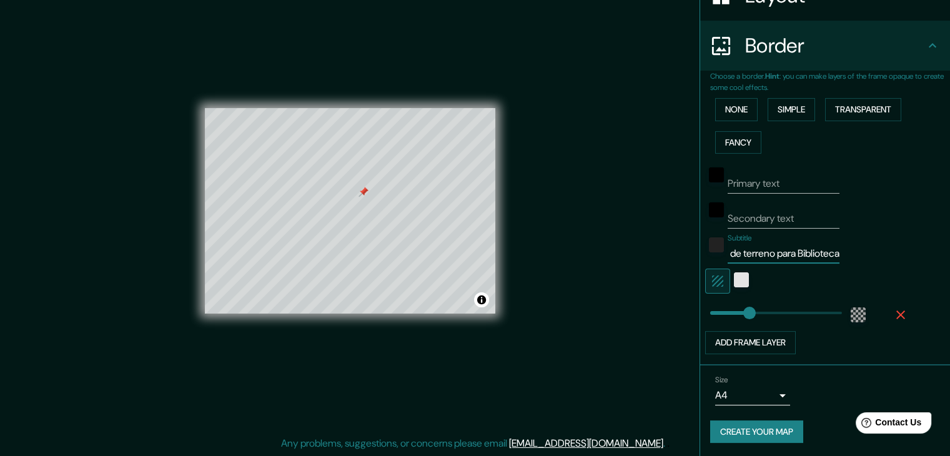
drag, startPoint x: 720, startPoint y: 254, endPoint x: 840, endPoint y: 251, distance: 120.0
click at [840, 251] on div "Subtitle Selección de terreno para Biblioteca" at bounding box center [807, 249] width 205 height 30
click at [847, 272] on div at bounding box center [807, 281] width 205 height 25
click at [759, 247] on input "Subtitle" at bounding box center [784, 254] width 112 height 20
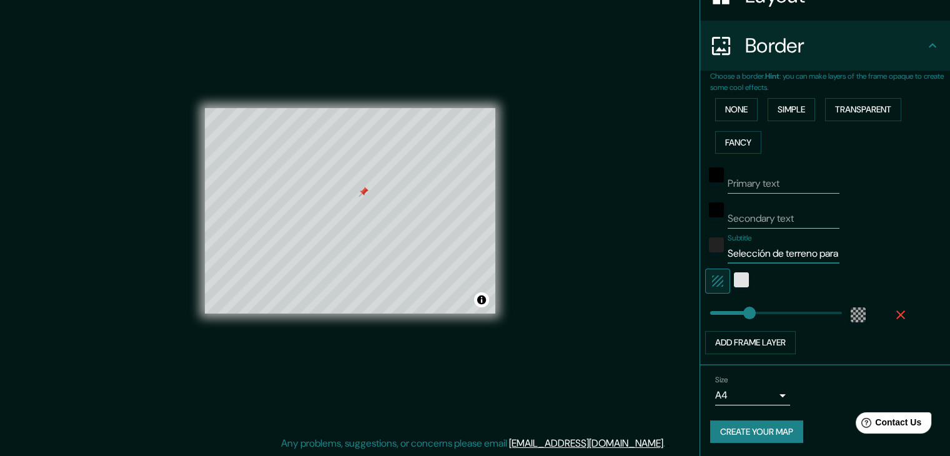
type input "Selección de terreno para Biblioteca"
click at [783, 217] on input "Secondary text" at bounding box center [784, 219] width 112 height 20
type input "O"
type input "Terreno 1"
click at [852, 253] on div "Subtitle Selección de terreno para Biblioteca" at bounding box center [807, 249] width 205 height 30
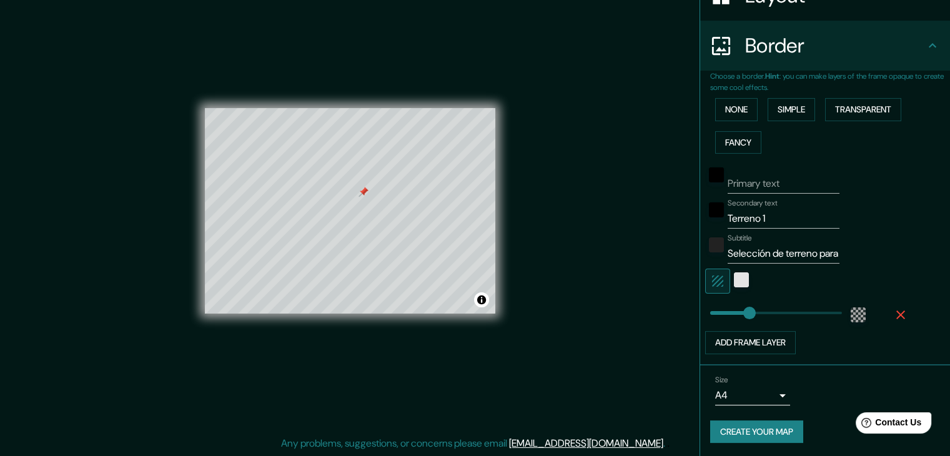
click at [760, 423] on button "Create your map" at bounding box center [756, 431] width 93 height 23
click at [645, 366] on div "Mappin Location [GEOGRAPHIC_DATA][PERSON_NAME], [GEOGRAPHIC_DATA][DATE][PERSON_…" at bounding box center [475, 221] width 950 height 470
click at [766, 424] on button "Create your map" at bounding box center [756, 431] width 93 height 23
click at [766, 424] on div "Create your map" at bounding box center [825, 431] width 230 height 23
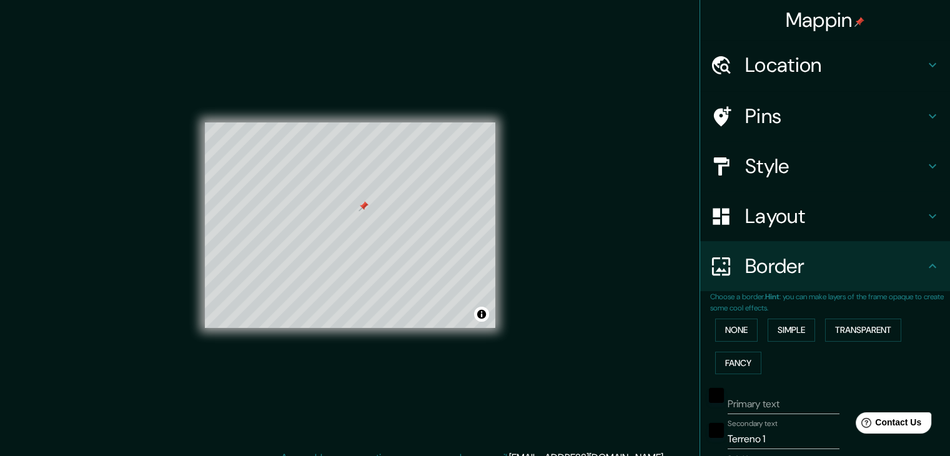
click at [845, 23] on h4 "Mappin" at bounding box center [825, 19] width 79 height 25
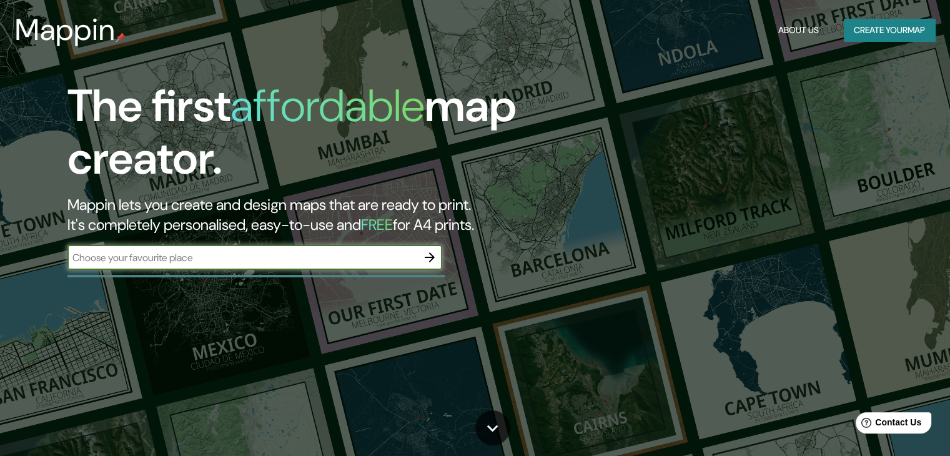
click at [850, 27] on button "Create your map" at bounding box center [889, 30] width 91 height 23
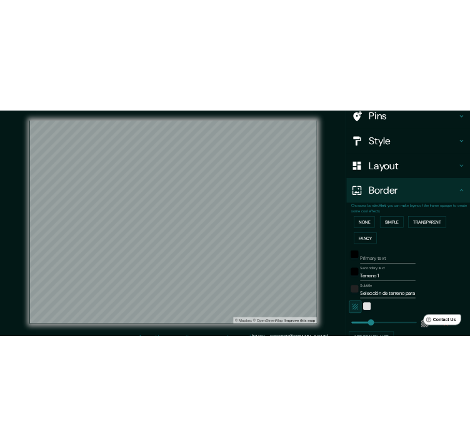
scroll to position [221, 0]
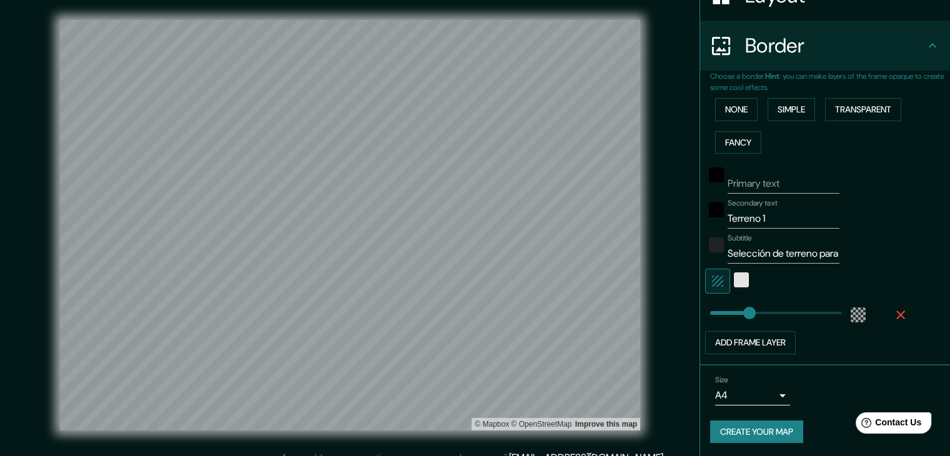
click at [795, 437] on button "Create your map" at bounding box center [756, 431] width 93 height 23
type input "306"
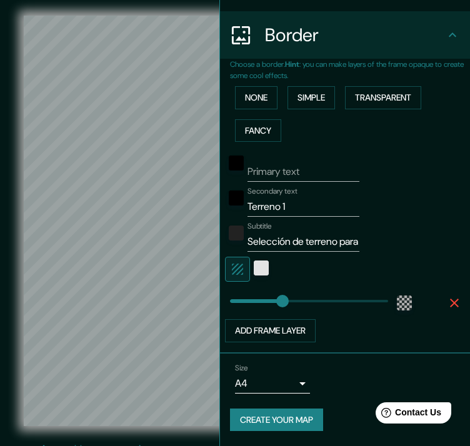
scroll to position [212, 0]
